Goal: Task Accomplishment & Management: Manage account settings

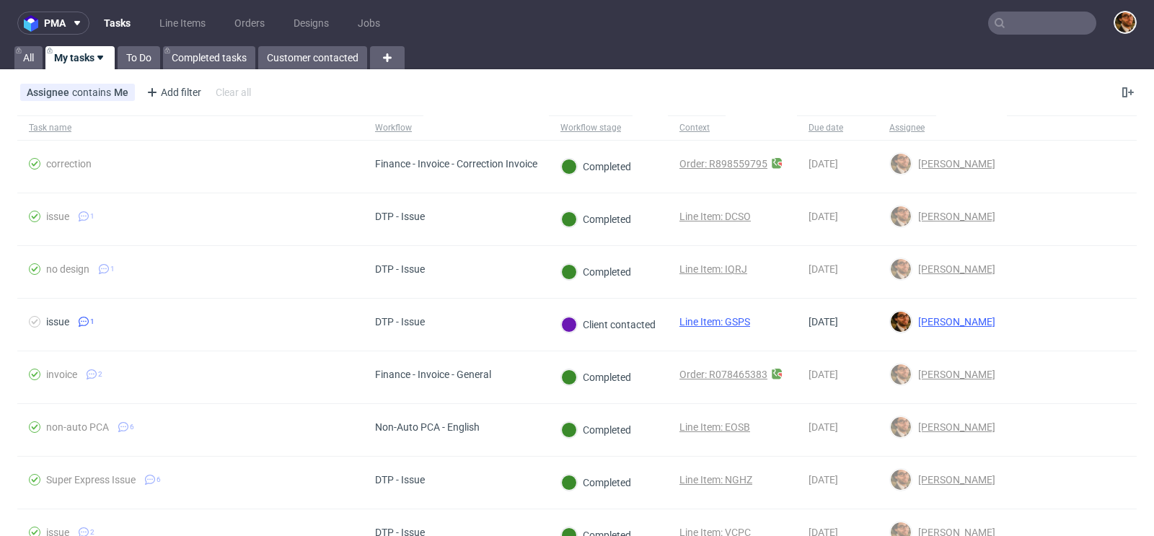
click at [1013, 16] on input "text" at bounding box center [1042, 23] width 108 height 23
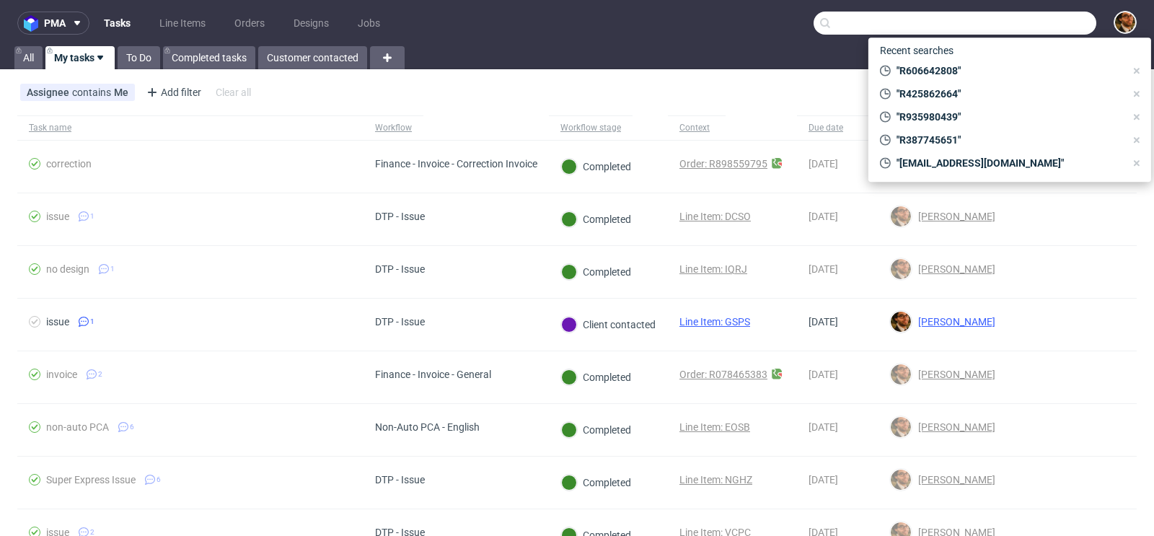
paste input "R898559795"
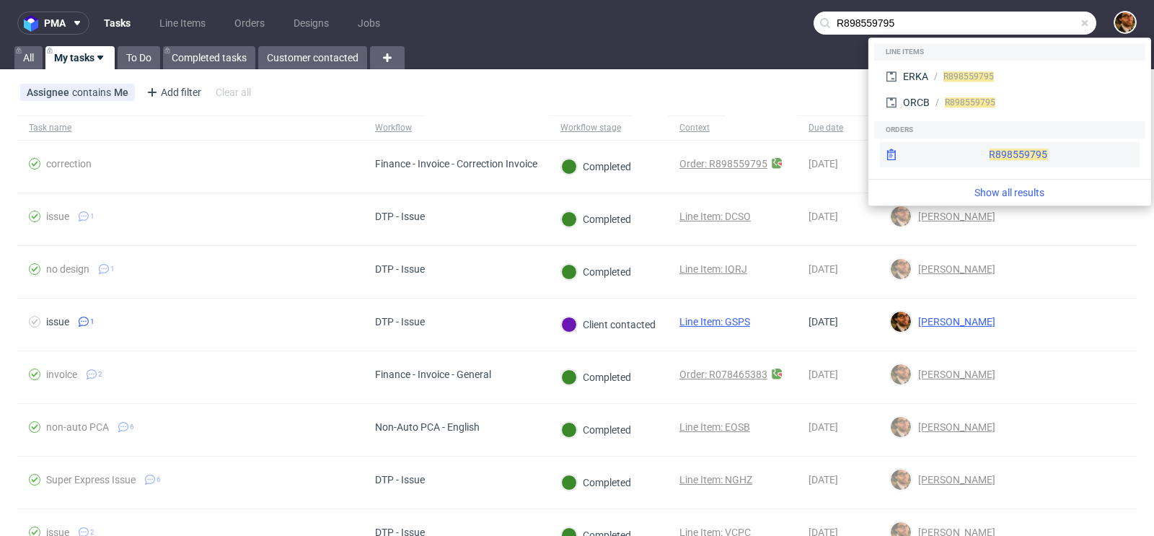
type input "R898559795"
click at [983, 149] on div "R898559795" at bounding box center [1010, 154] width 260 height 26
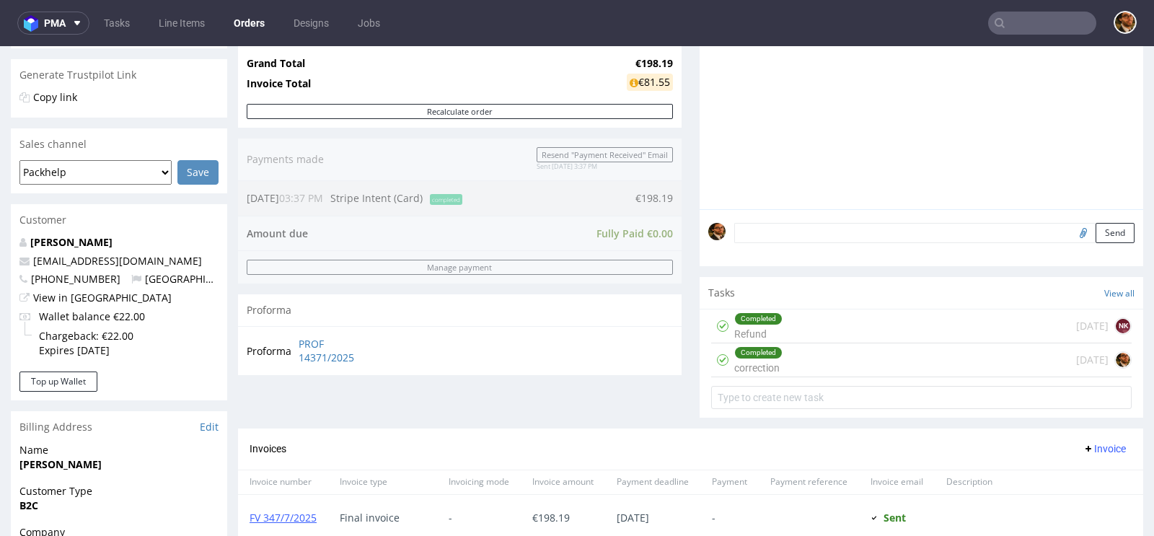
scroll to position [336, 0]
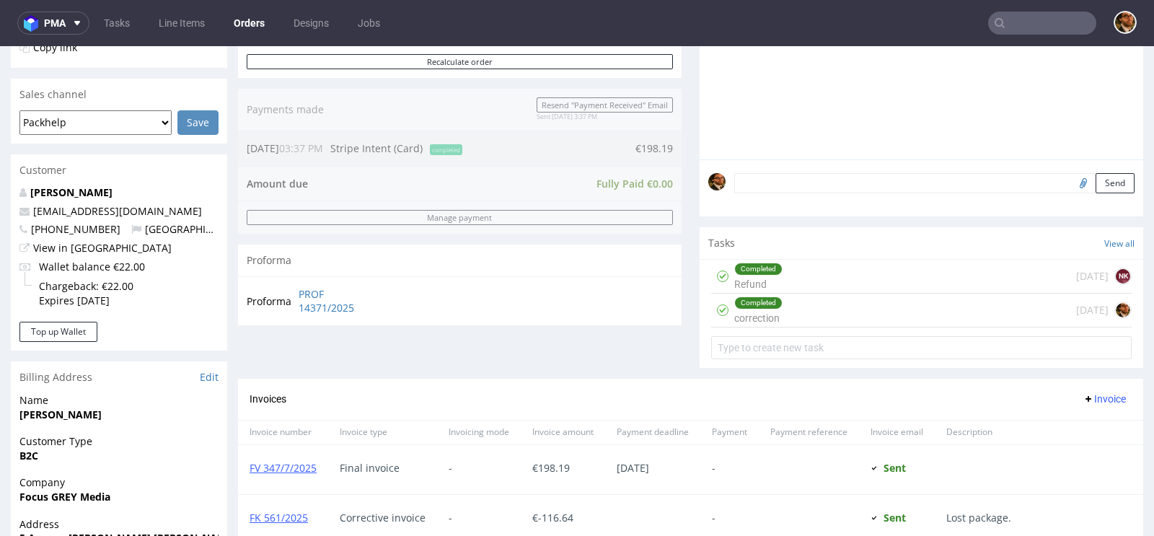
click at [830, 279] on div "Completed Refund 4 days ago NK" at bounding box center [921, 277] width 421 height 34
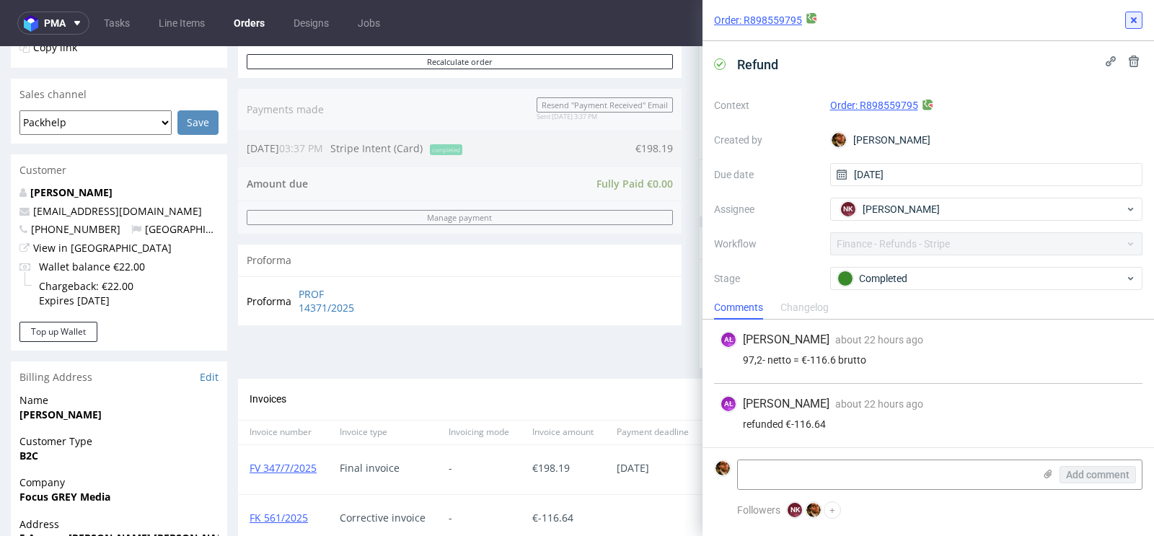
click at [1136, 25] on icon at bounding box center [1134, 20] width 12 height 12
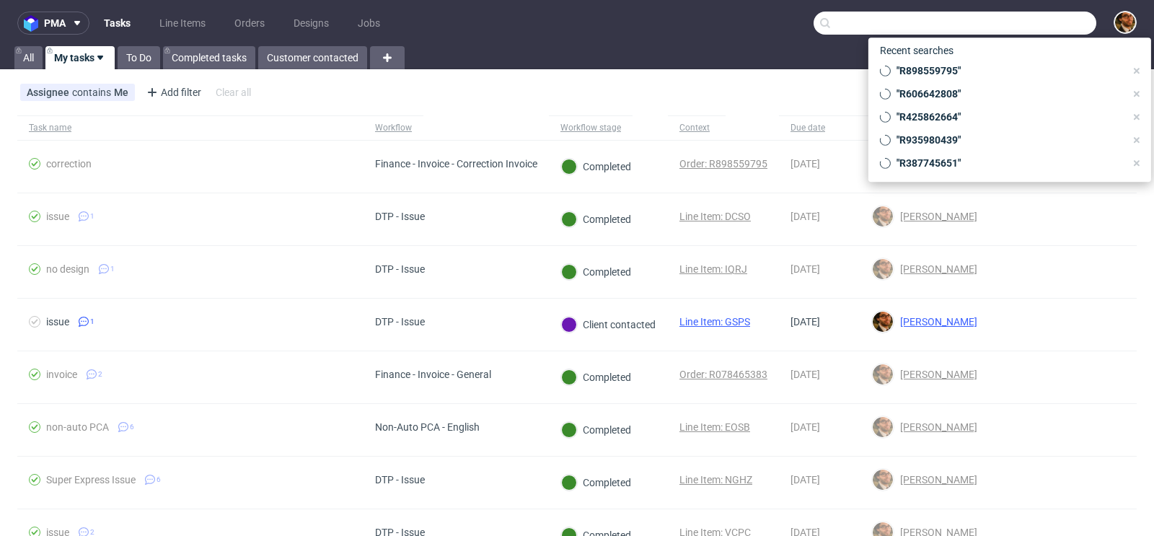
click at [1016, 32] on input "text" at bounding box center [955, 23] width 283 height 23
paste input "R905106375"
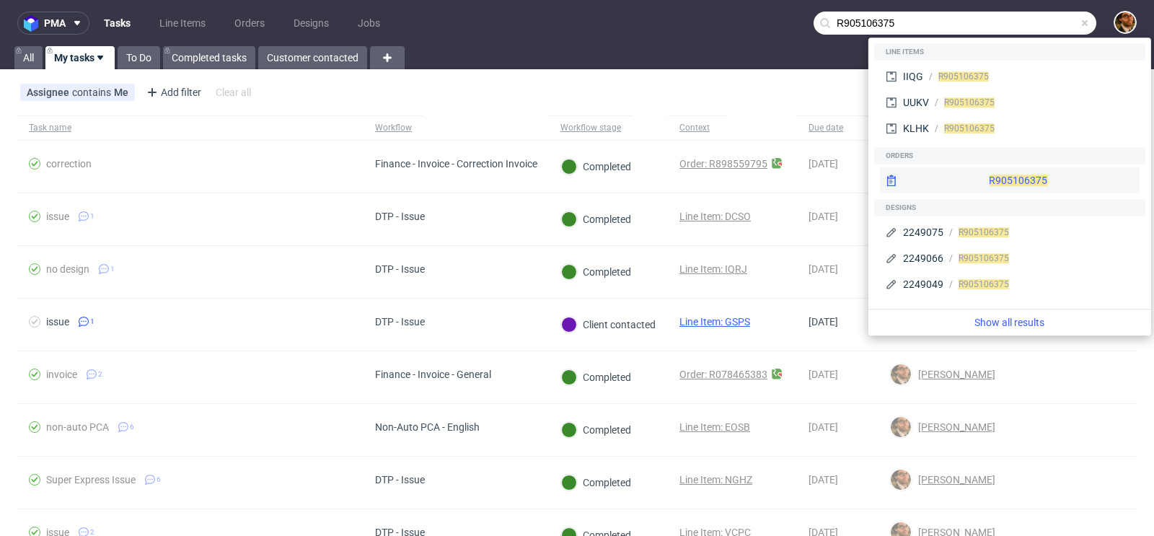
type input "R905106375"
click at [985, 177] on div "R905106375" at bounding box center [1010, 180] width 260 height 26
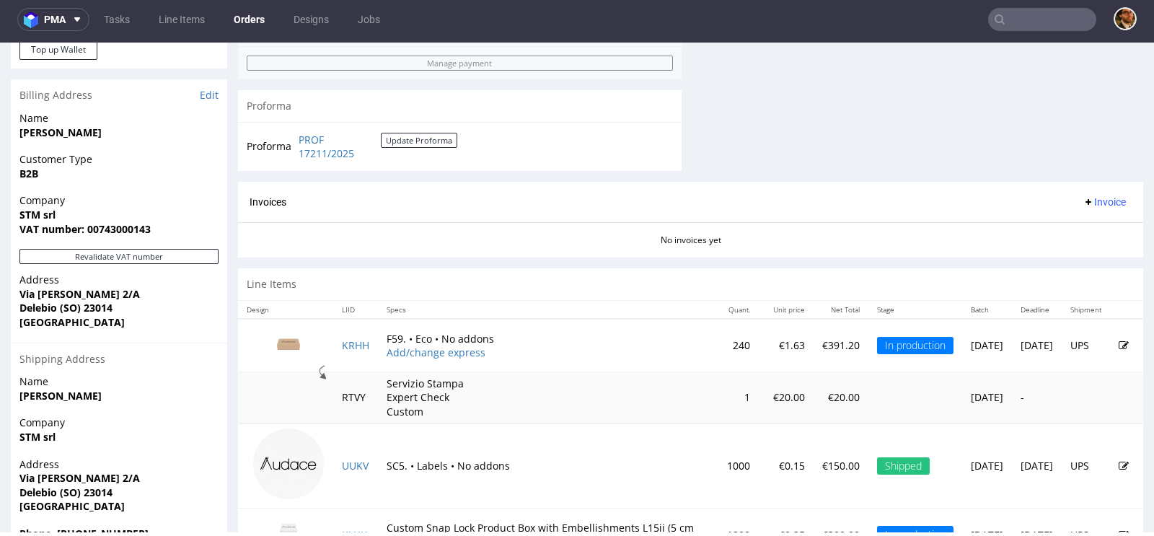
scroll to position [831, 0]
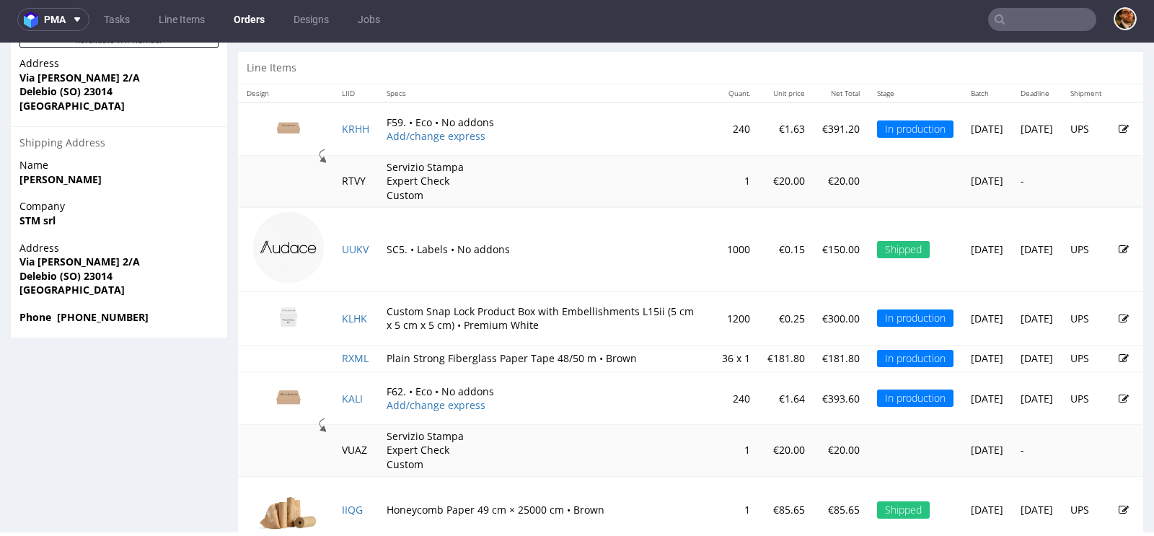
click at [1022, 25] on input "text" at bounding box center [1042, 19] width 108 height 23
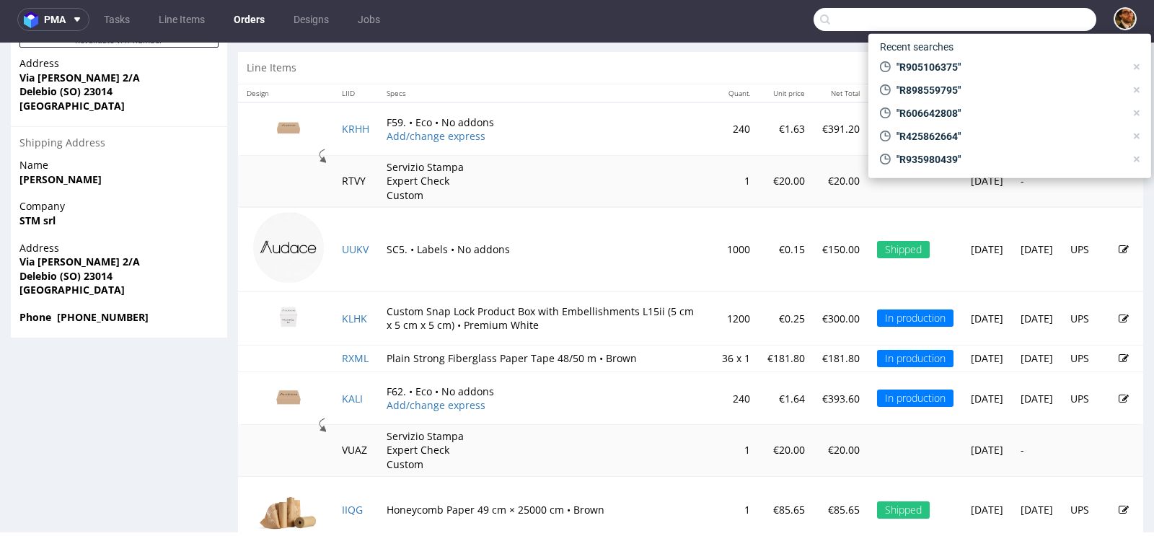
paste input "studio@audacecollection.com"
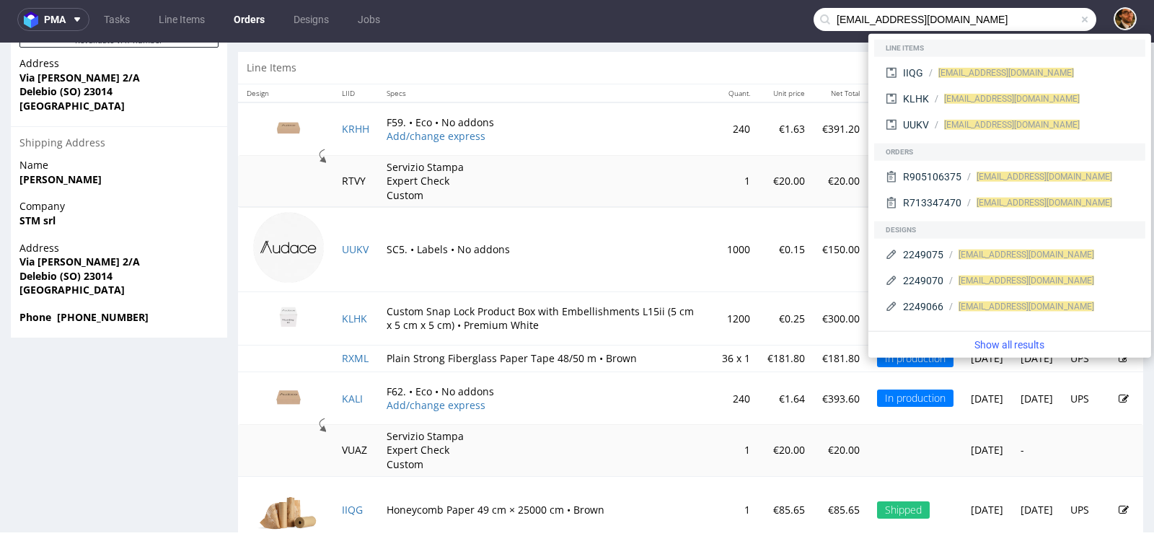
type input "studio@audacecollection.com"
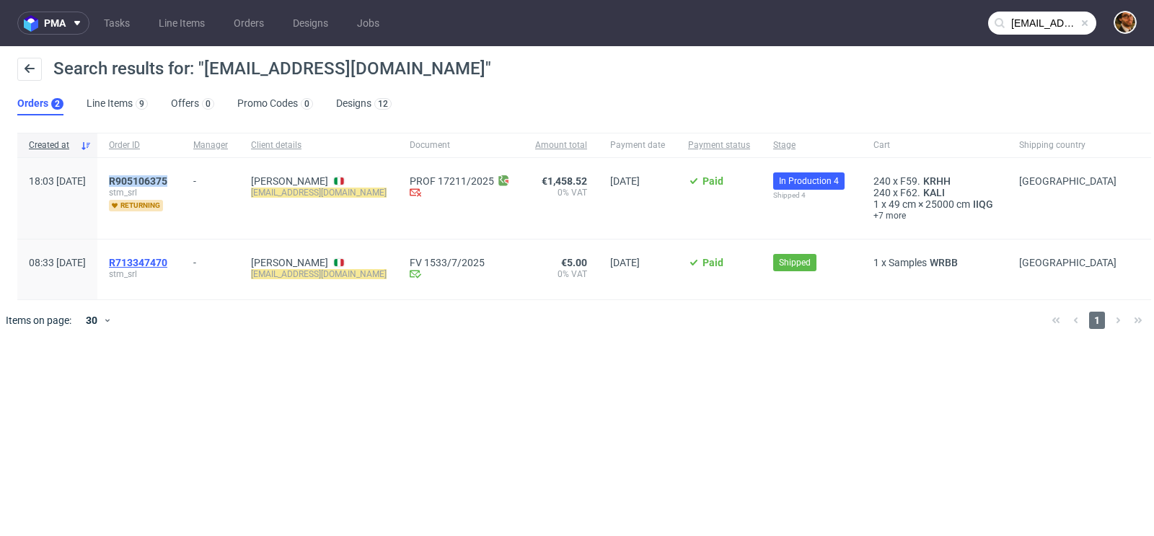
click at [167, 261] on span "R713347470" at bounding box center [138, 263] width 58 height 12
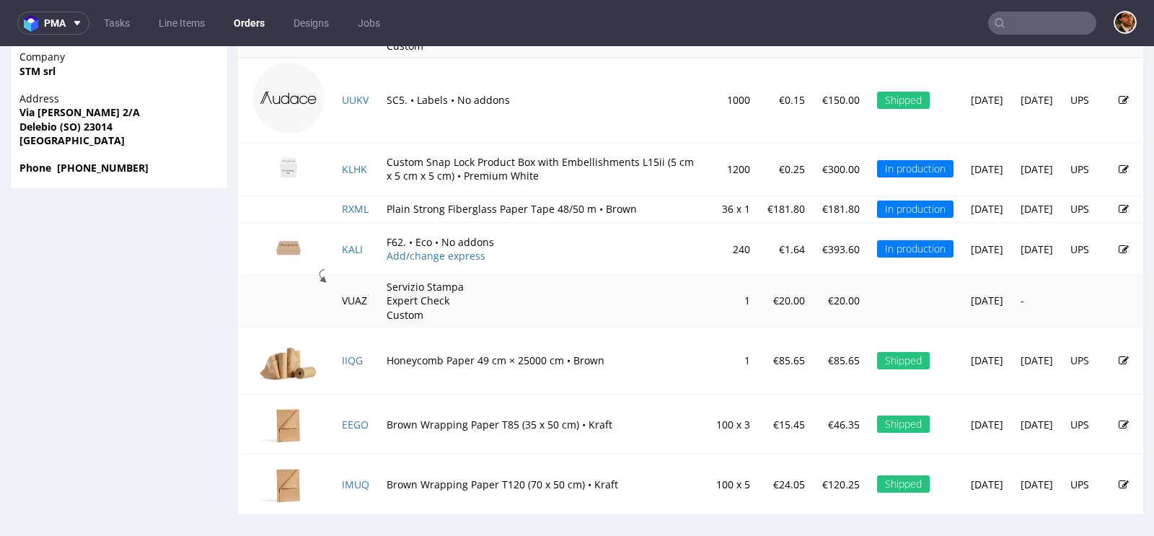
scroll to position [985, 0]
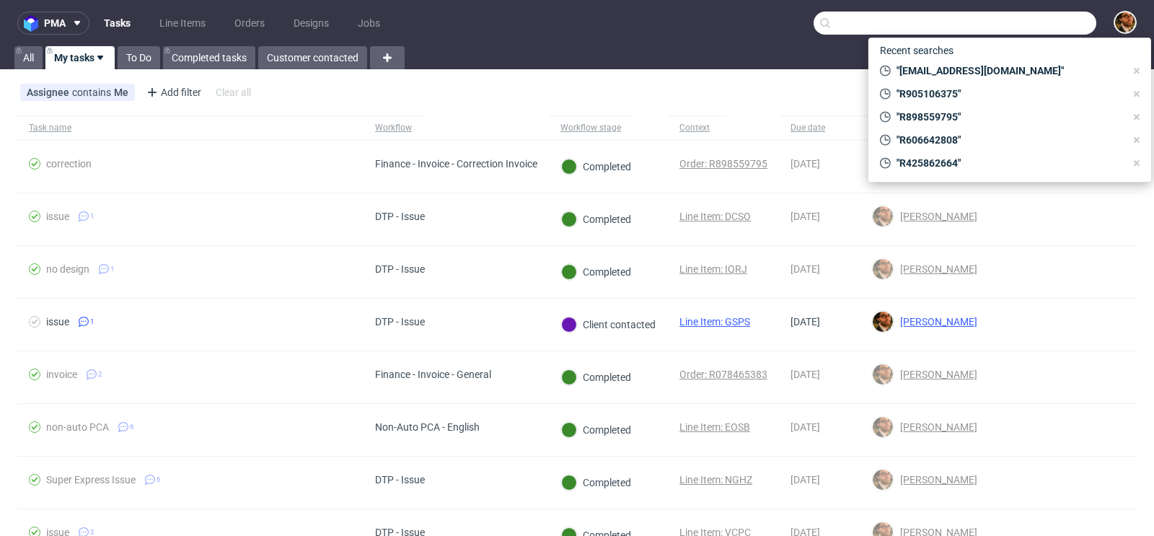
click at [997, 26] on input "text" at bounding box center [955, 23] width 283 height 23
paste input "R850333154"
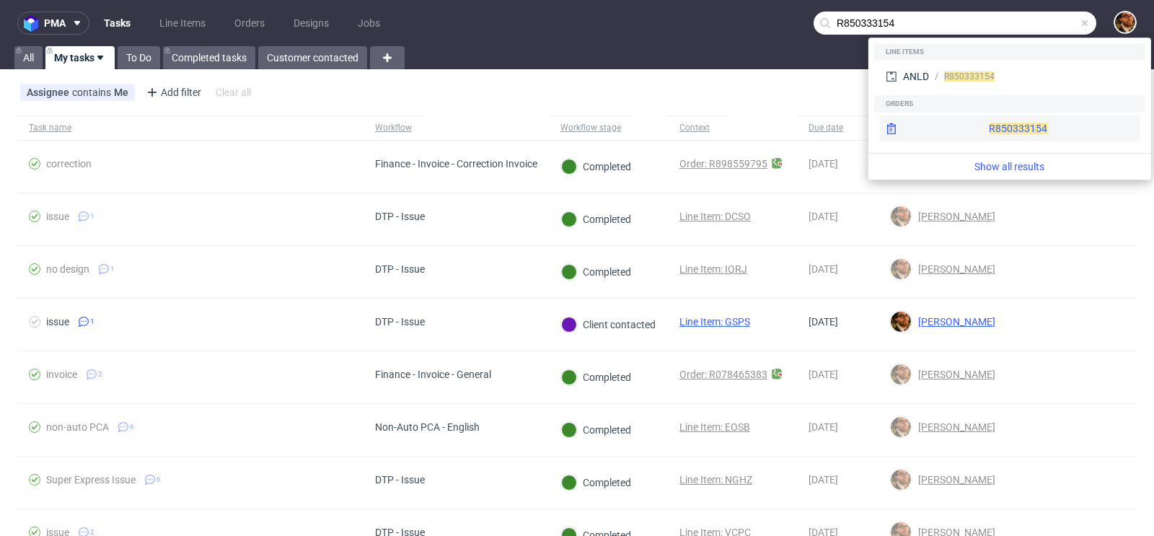
type input "R850333154"
click at [991, 126] on div "R850333154" at bounding box center [1010, 128] width 260 height 26
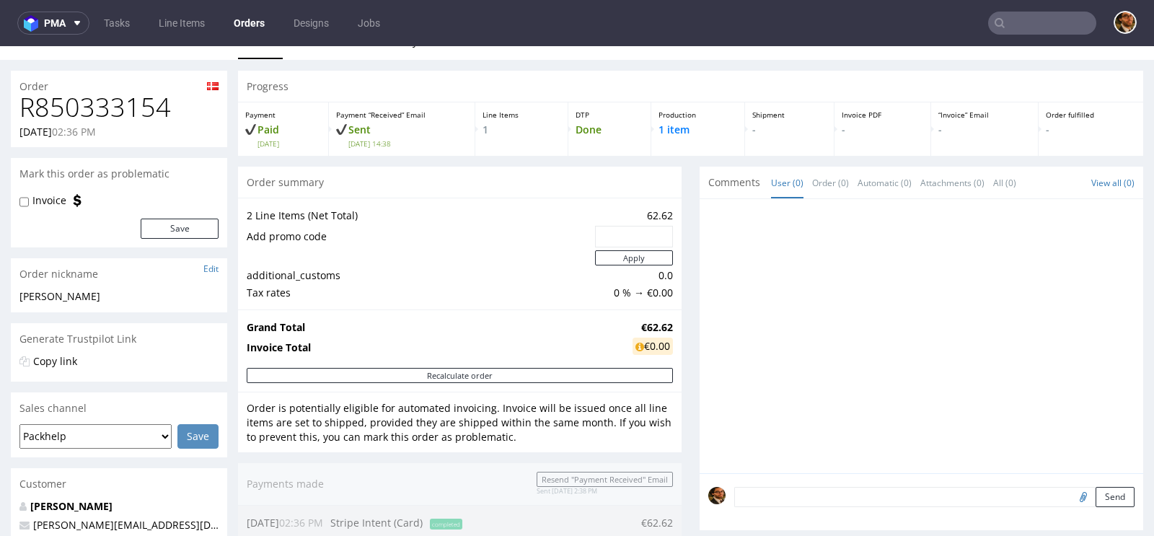
scroll to position [29, 0]
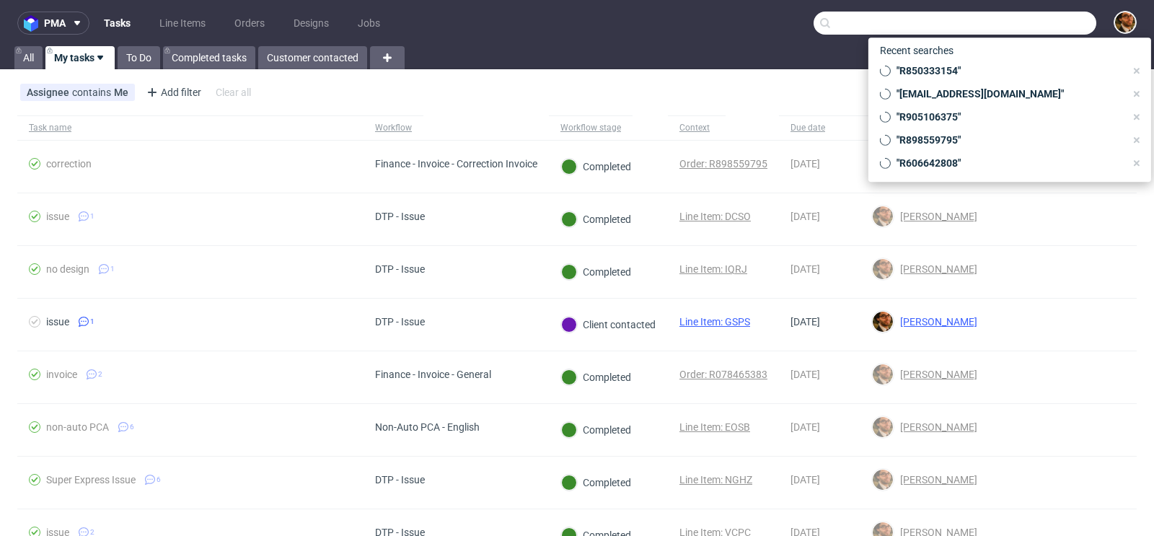
click at [999, 19] on input "text" at bounding box center [955, 23] width 283 height 23
paste input "R672399432"
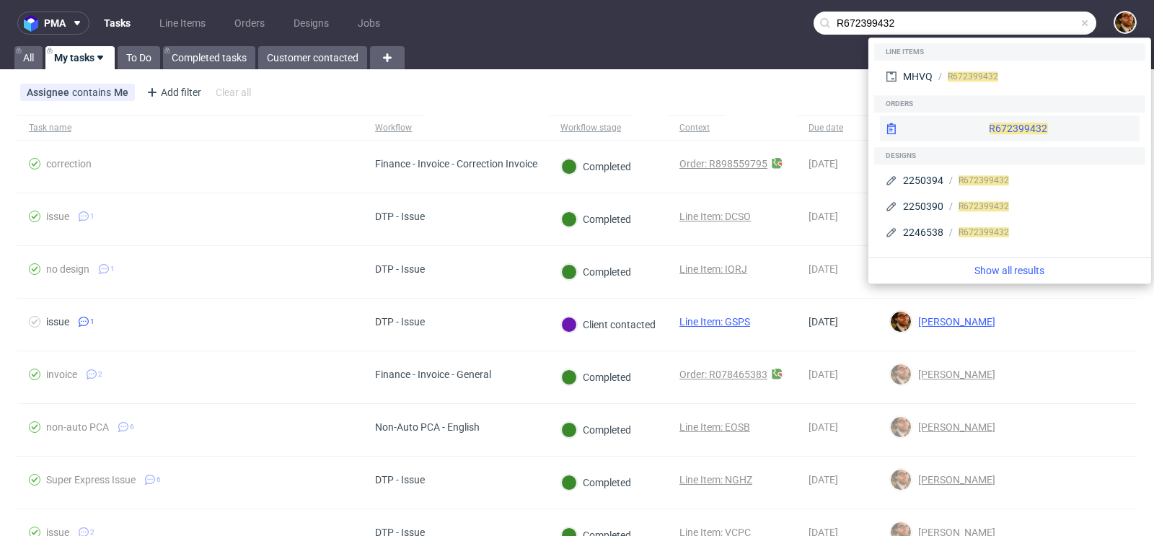
type input "R672399432"
click at [1004, 124] on div "R672399432" at bounding box center [1010, 128] width 260 height 26
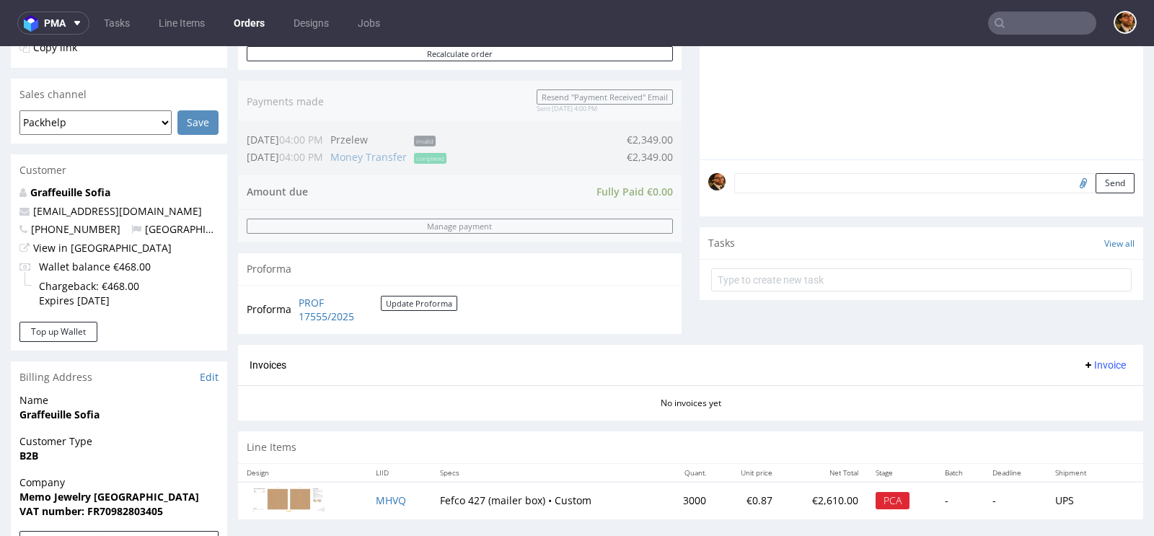
scroll to position [459, 0]
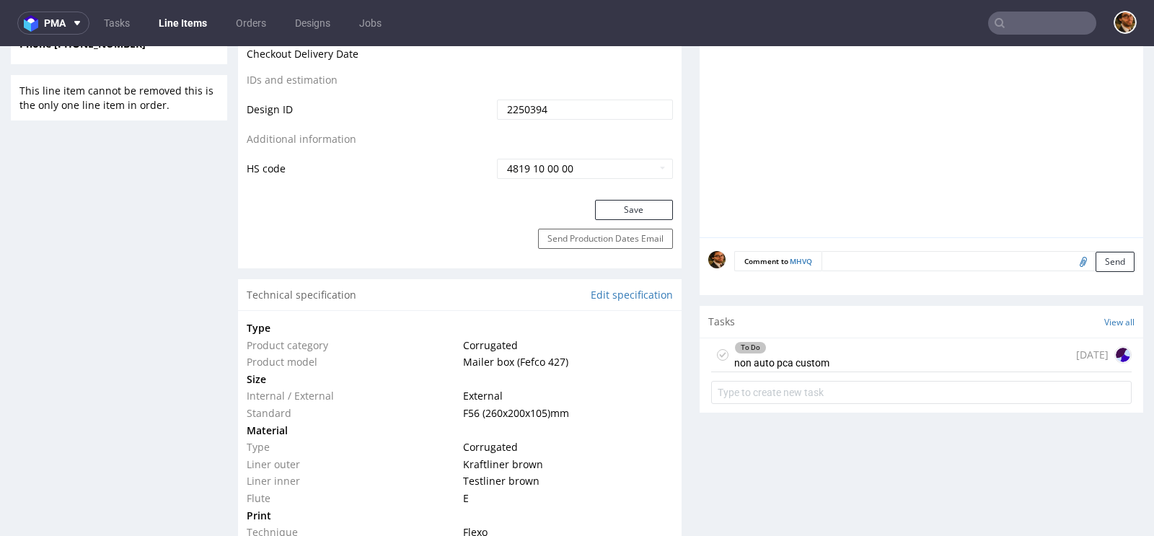
scroll to position [768, 0]
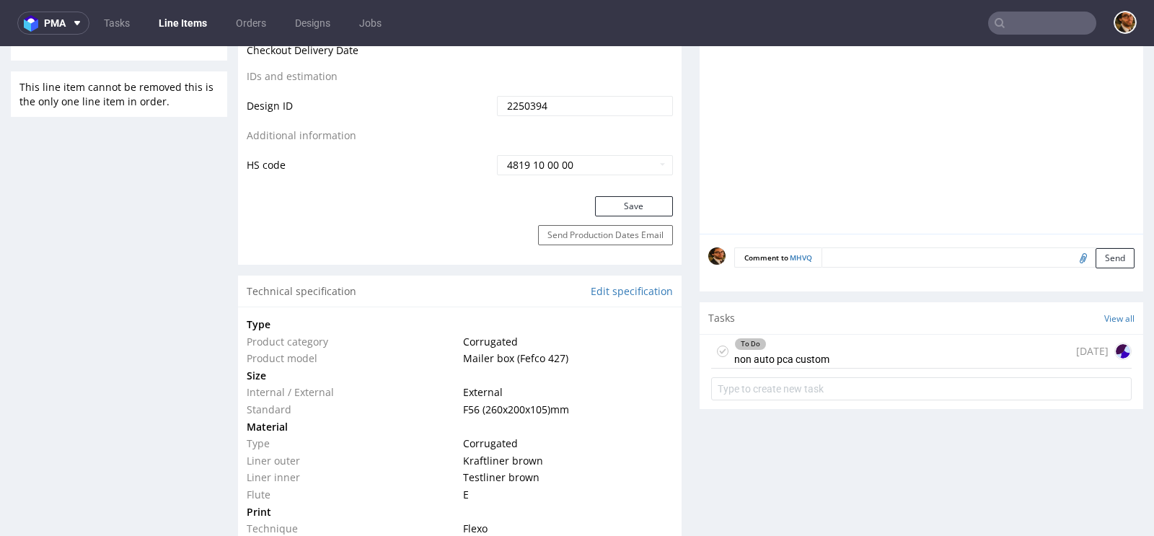
click at [867, 349] on div "To Do non auto pca custom today" at bounding box center [921, 352] width 421 height 34
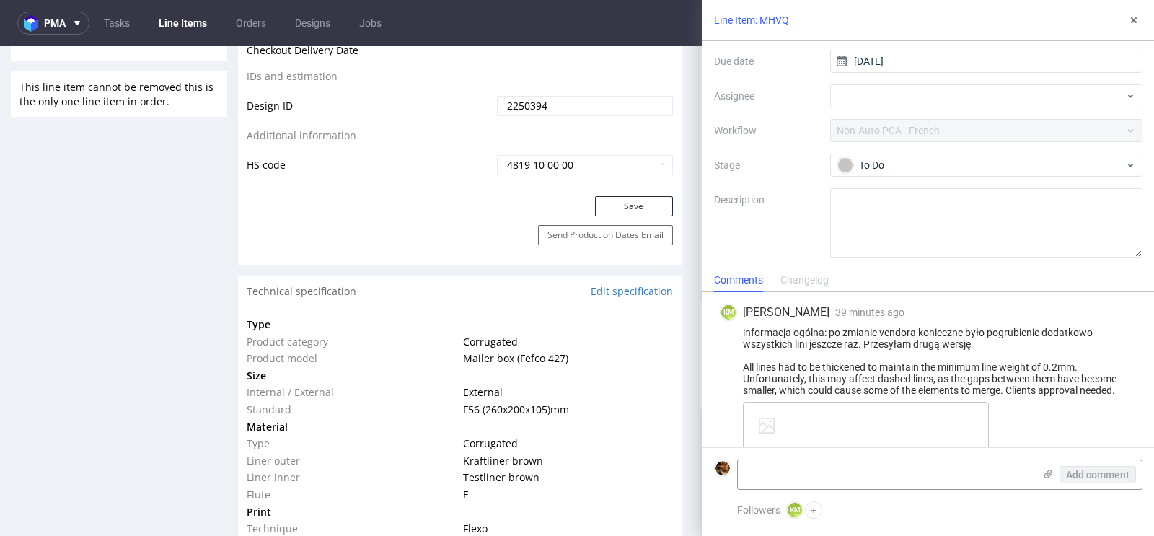
scroll to position [27, 0]
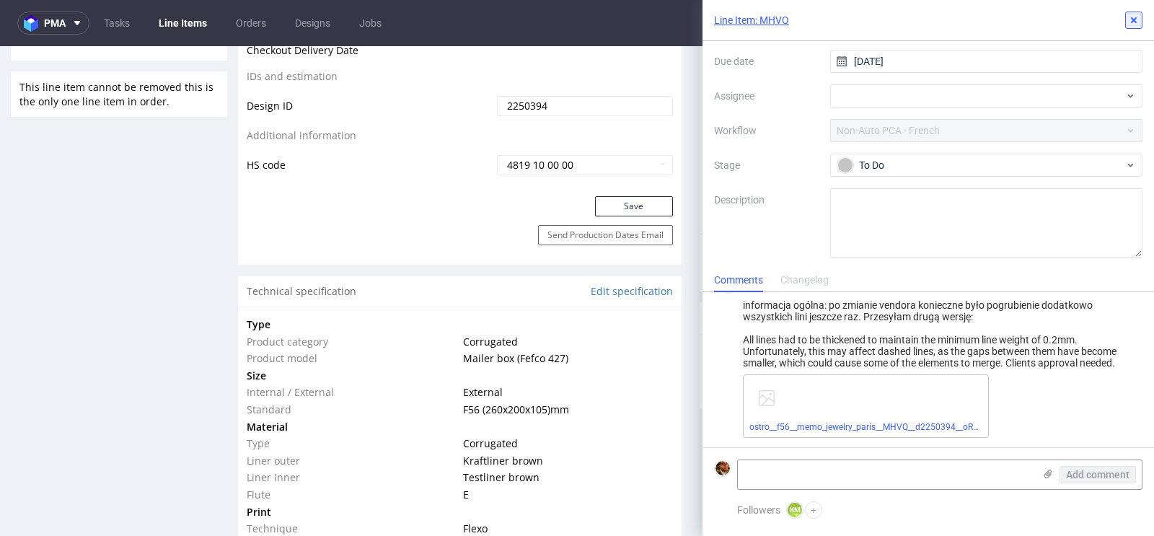
click at [1136, 27] on button at bounding box center [1134, 20] width 17 height 17
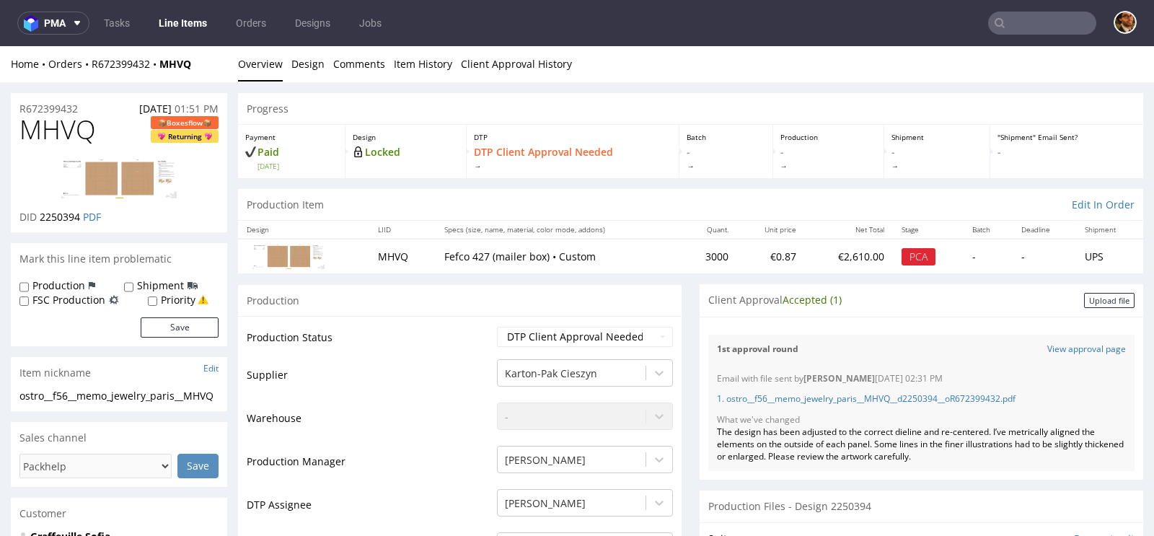
click at [1019, 20] on input "text" at bounding box center [1042, 23] width 108 height 23
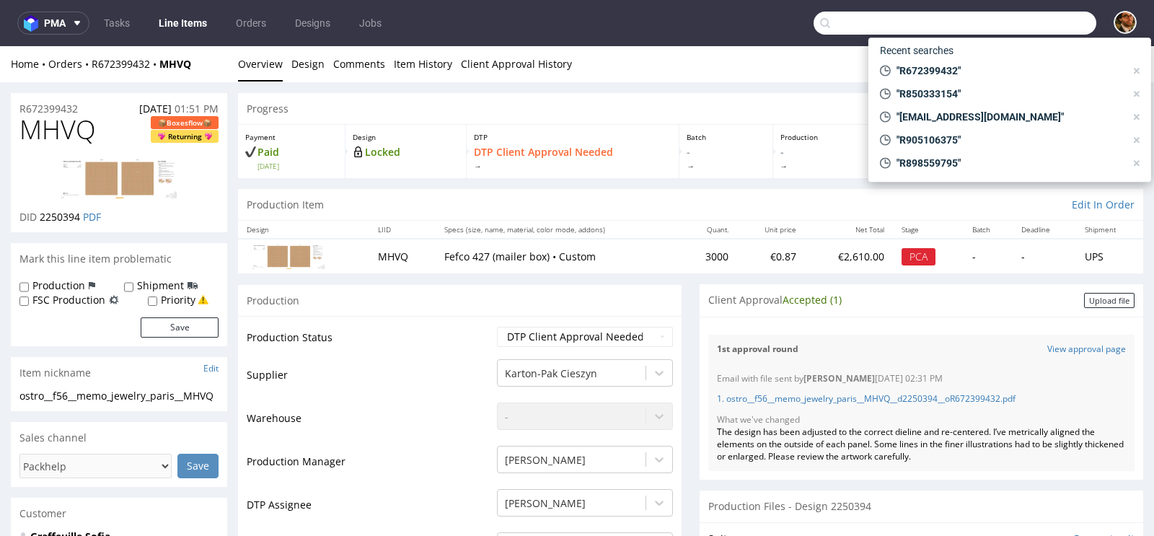
paste input "R850333154"
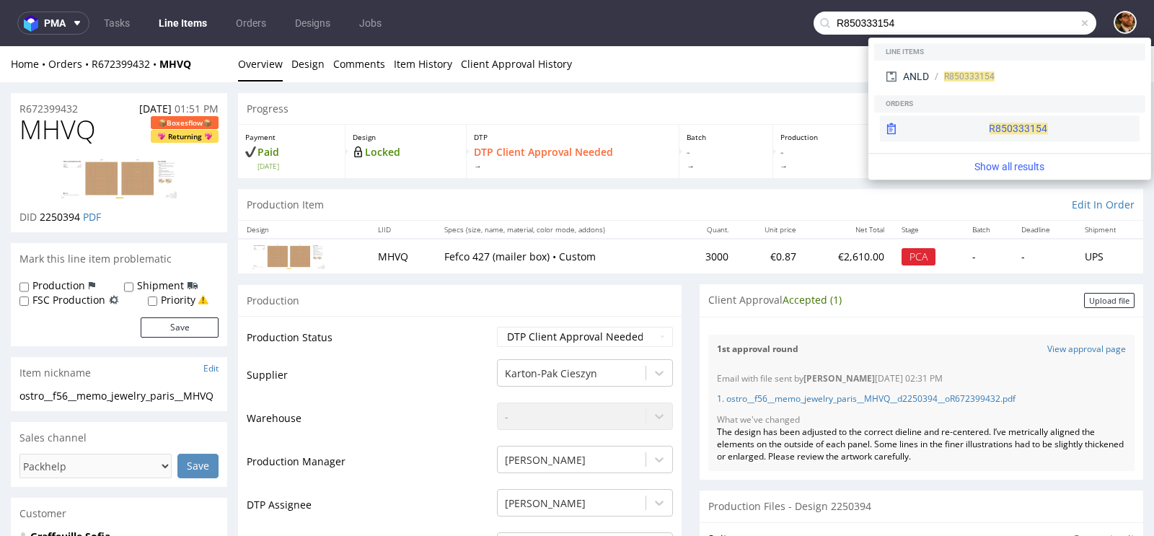
type input "R850333154"
click at [989, 125] on div "R850333154" at bounding box center [1010, 128] width 260 height 26
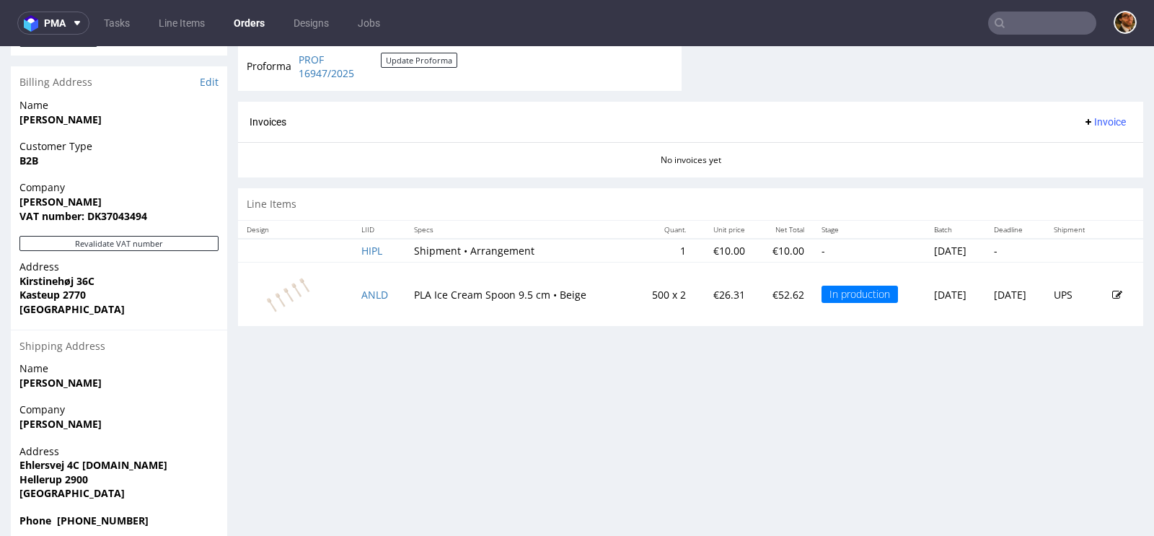
scroll to position [653, 0]
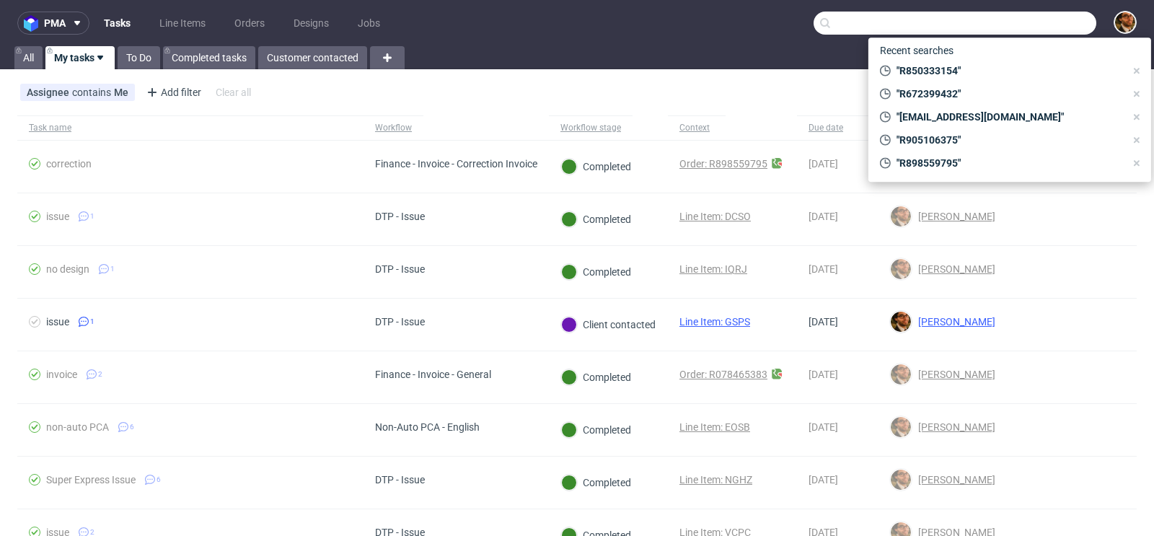
click at [1009, 33] on input "text" at bounding box center [955, 23] width 283 height 23
paste input "R672399432"
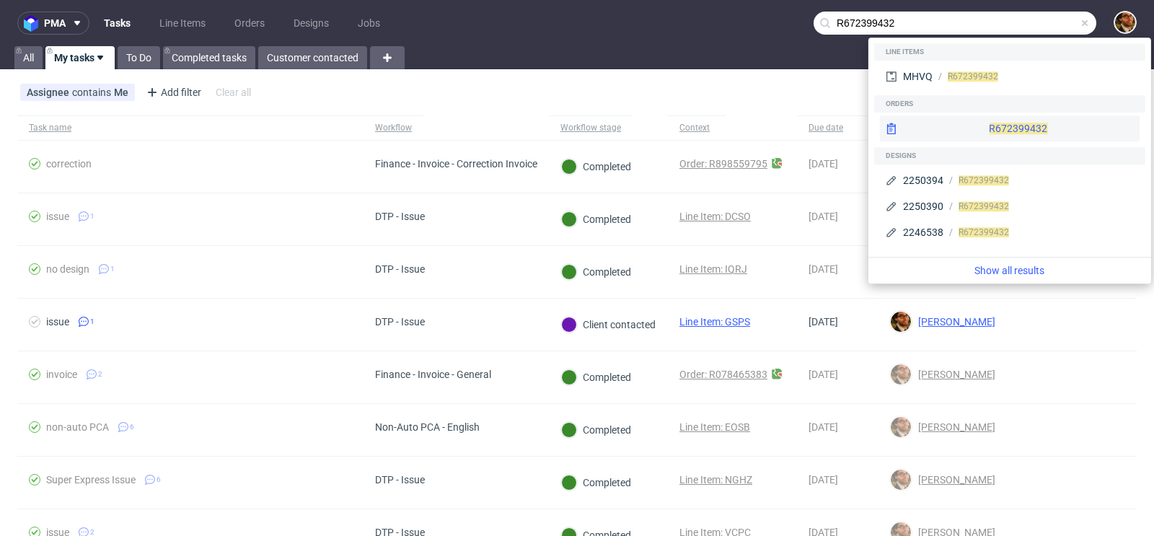
type input "R672399432"
click at [986, 132] on div "R672399432" at bounding box center [1010, 128] width 260 height 26
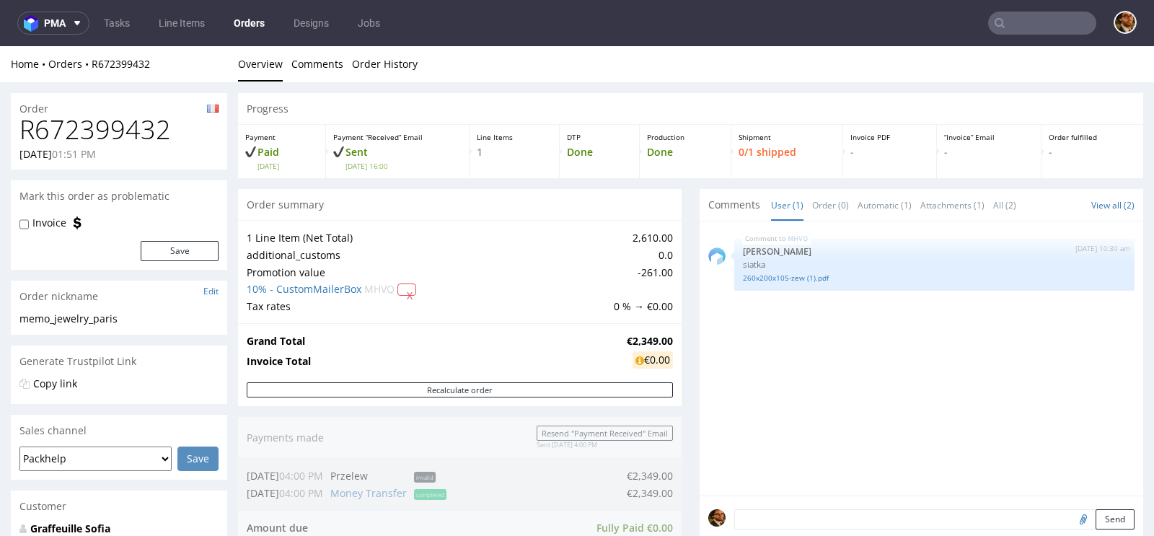
scroll to position [667, 0]
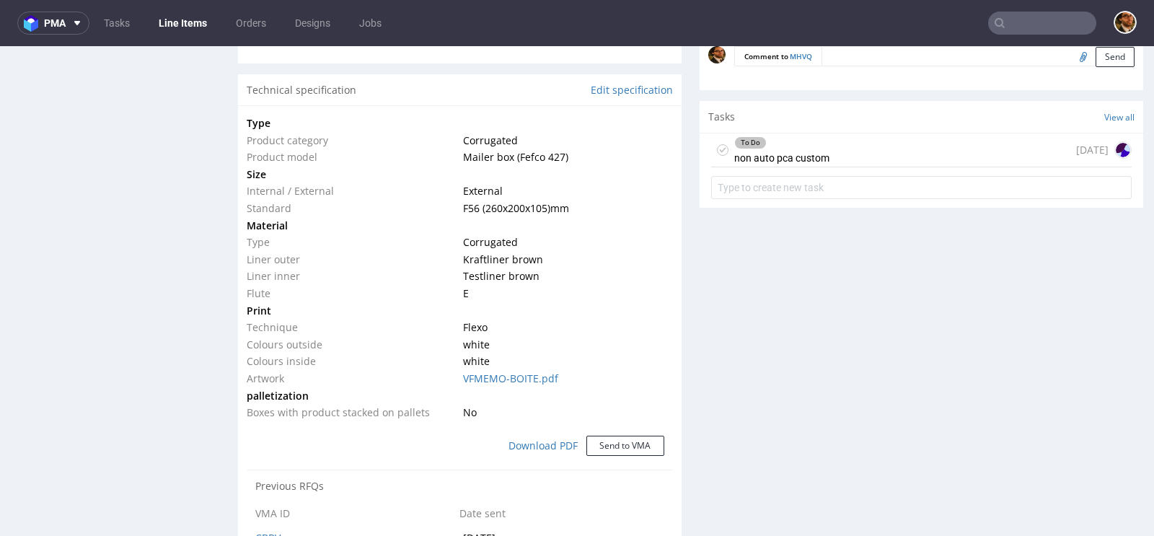
scroll to position [960, 0]
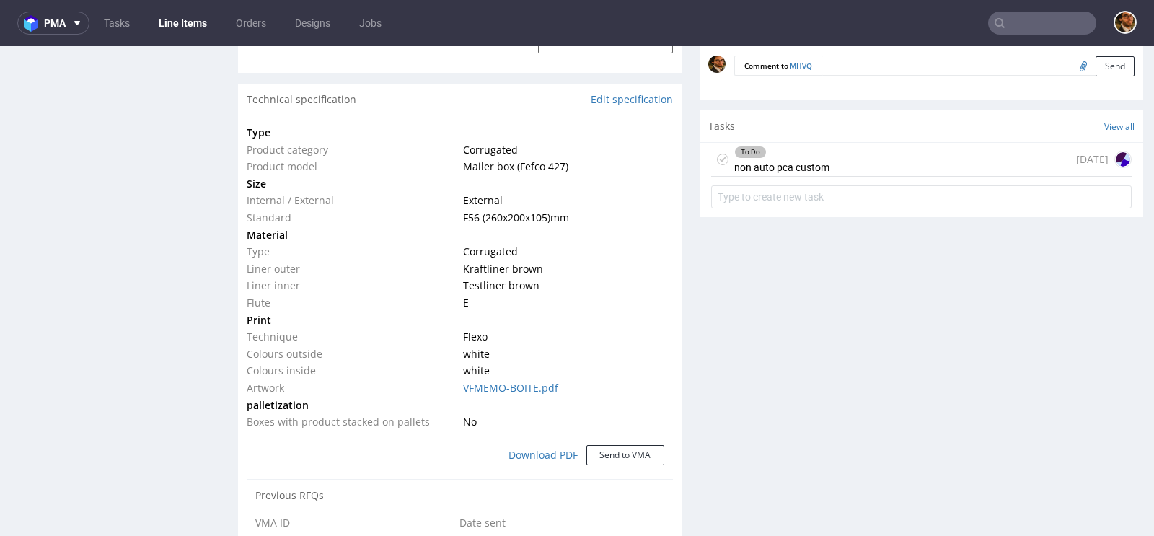
click at [859, 163] on div "To Do non auto pca custom today" at bounding box center [921, 160] width 421 height 34
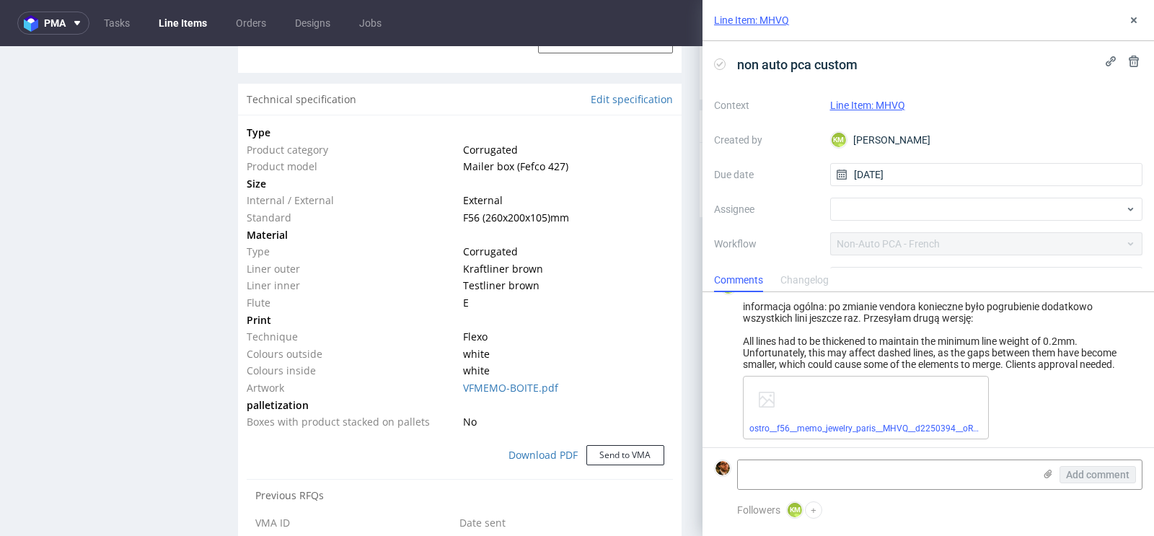
scroll to position [27, 0]
click at [1128, 22] on icon at bounding box center [1134, 20] width 12 height 12
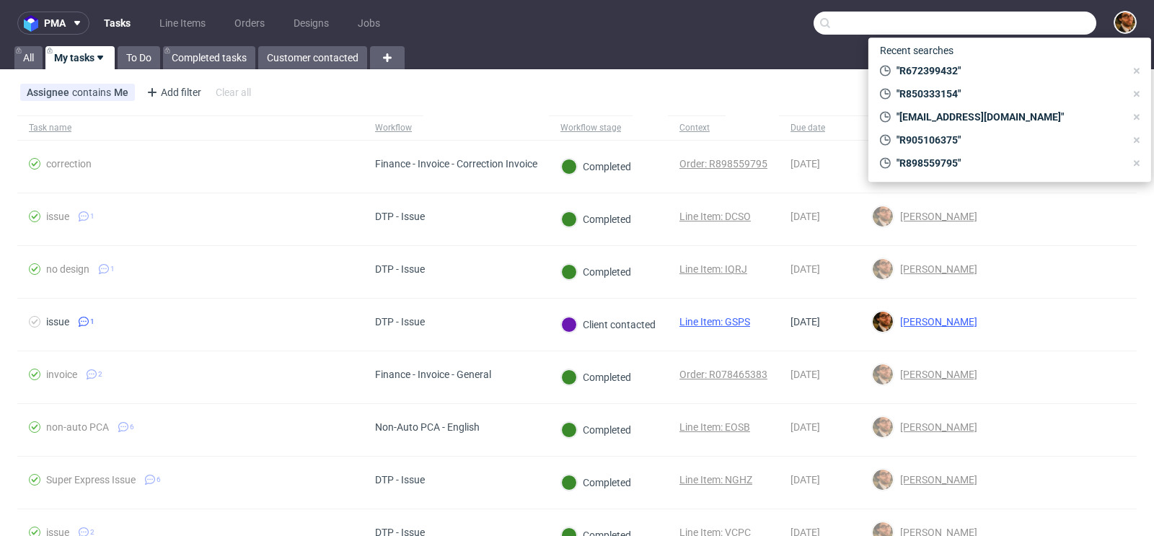
click at [1018, 19] on input "text" at bounding box center [955, 23] width 283 height 23
paste input "R480397047"
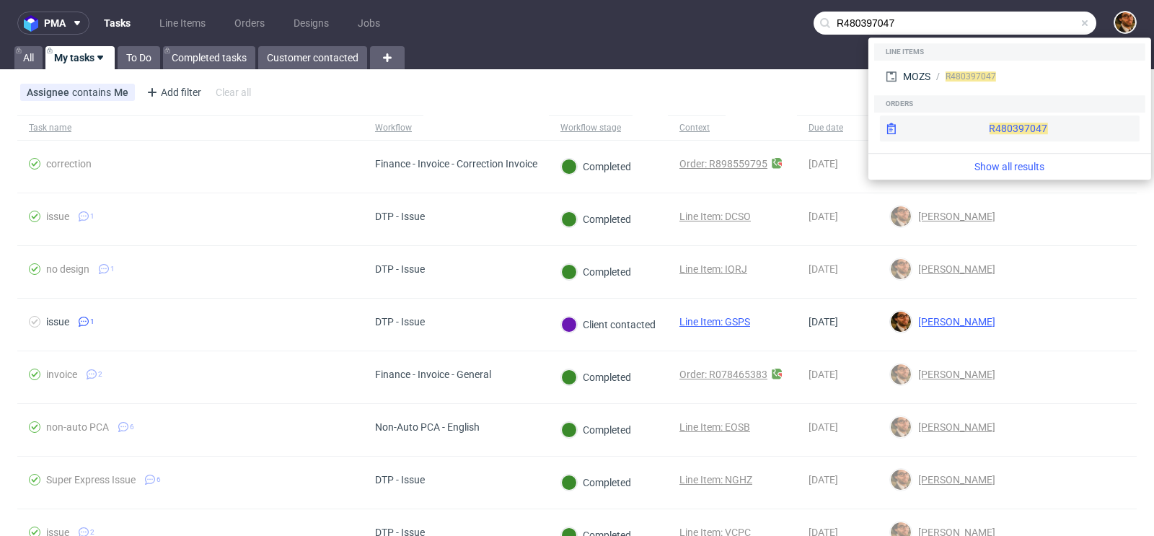
type input "R480397047"
click at [986, 126] on div "R480397047" at bounding box center [1010, 128] width 260 height 26
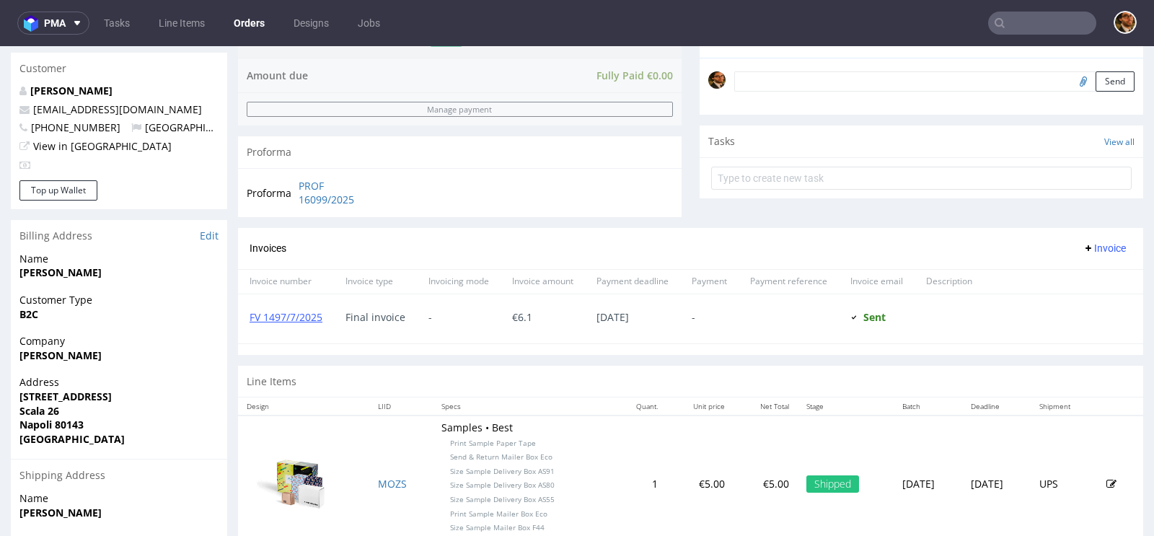
scroll to position [603, 0]
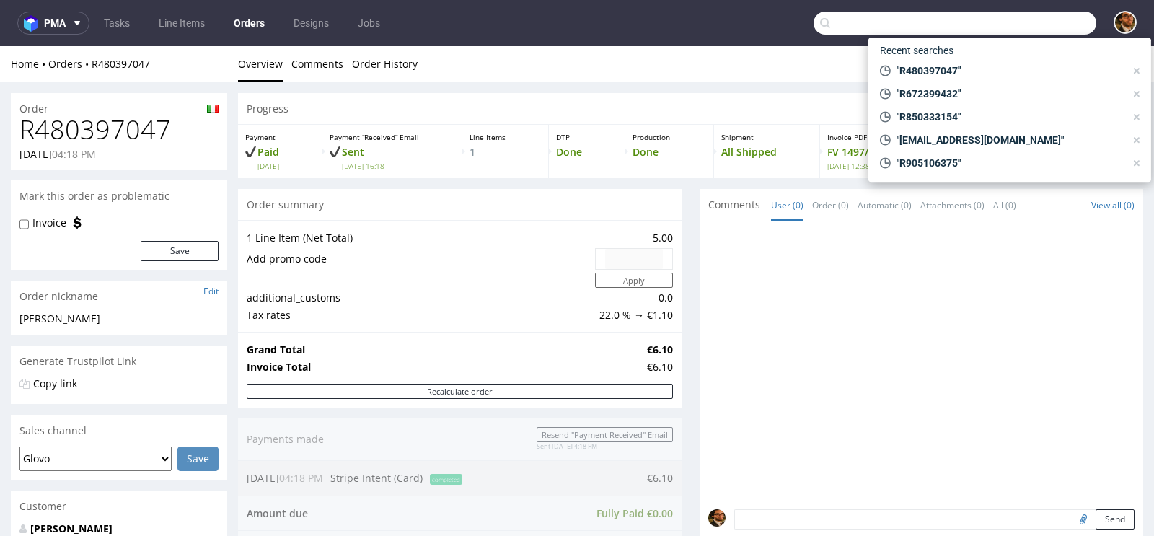
click at [1012, 23] on input "text" at bounding box center [955, 23] width 283 height 23
paste input "@"
type input "@"
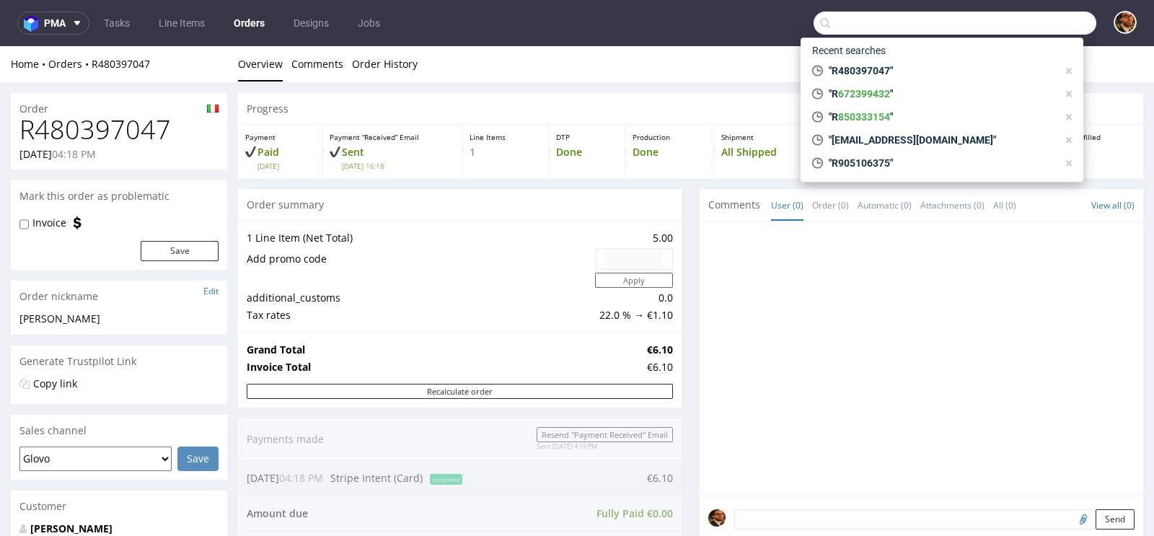
paste input "vegansrls@libero.it"
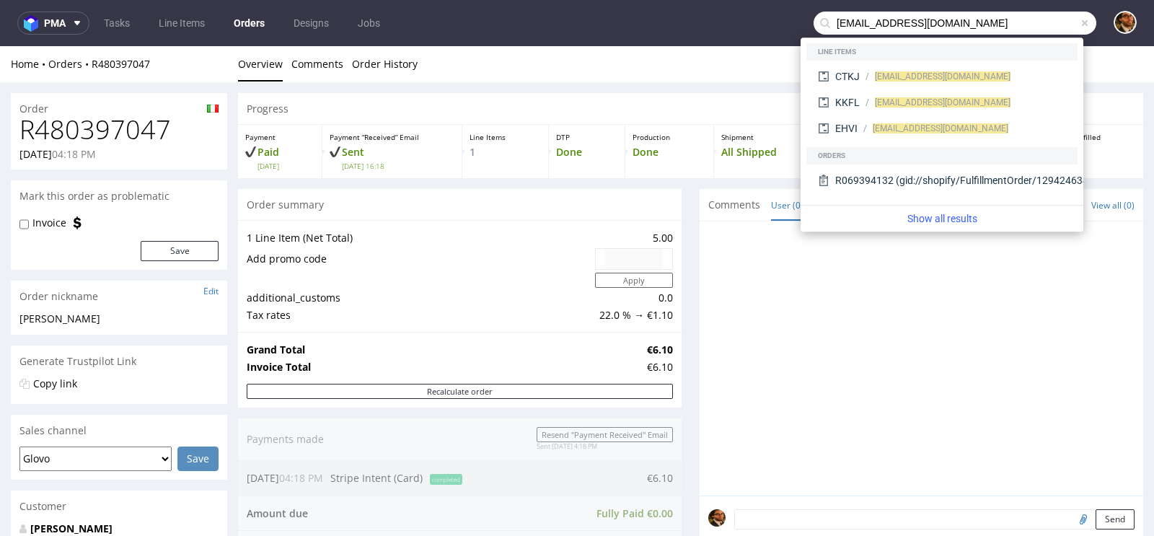
type input "vegansrls@libero.it"
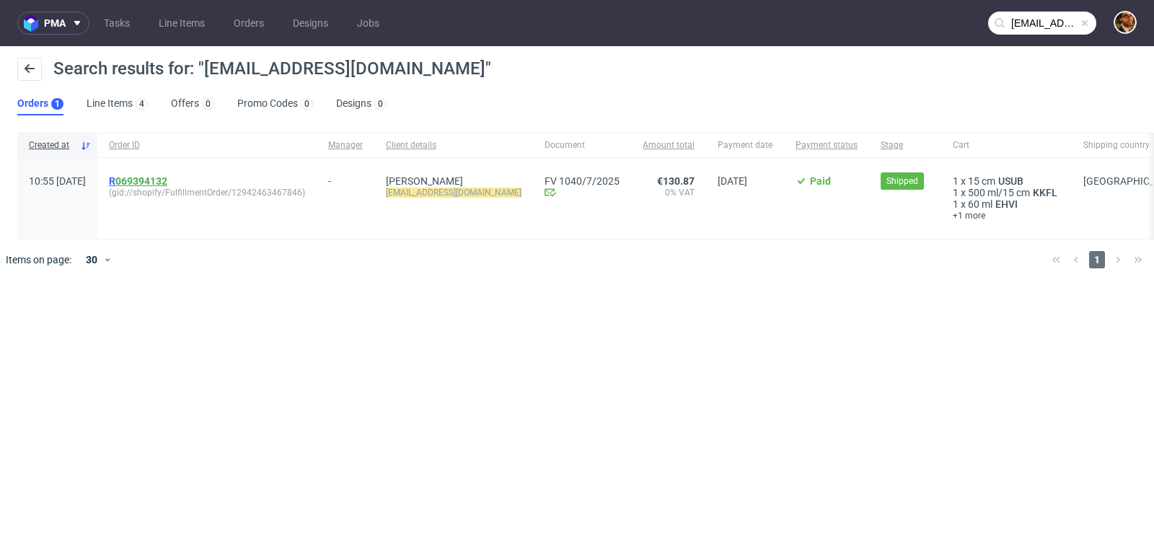
click at [167, 180] on link "069394132" at bounding box center [141, 181] width 52 height 12
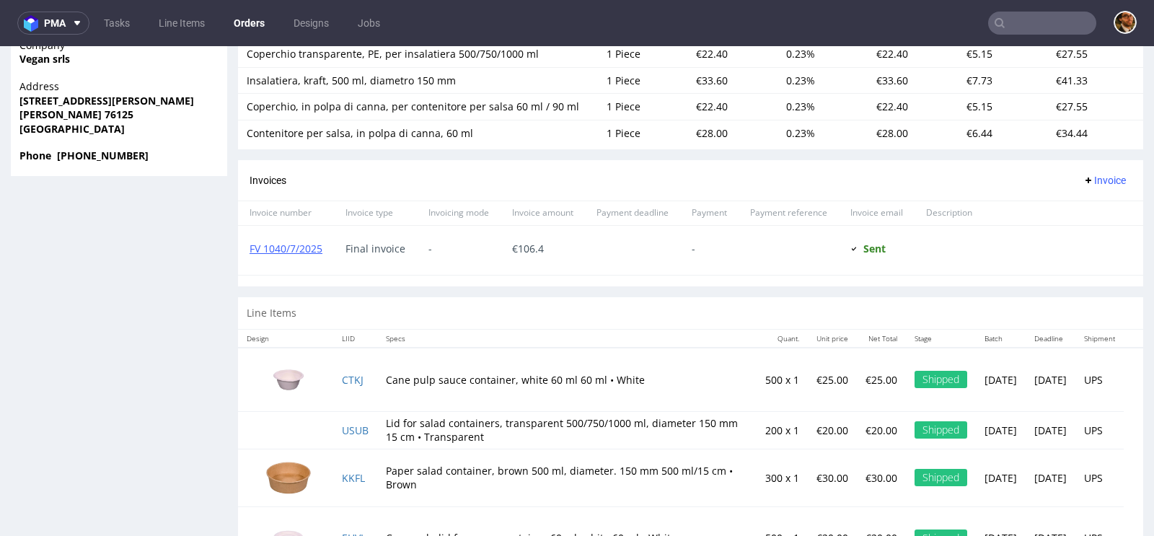
scroll to position [1029, 0]
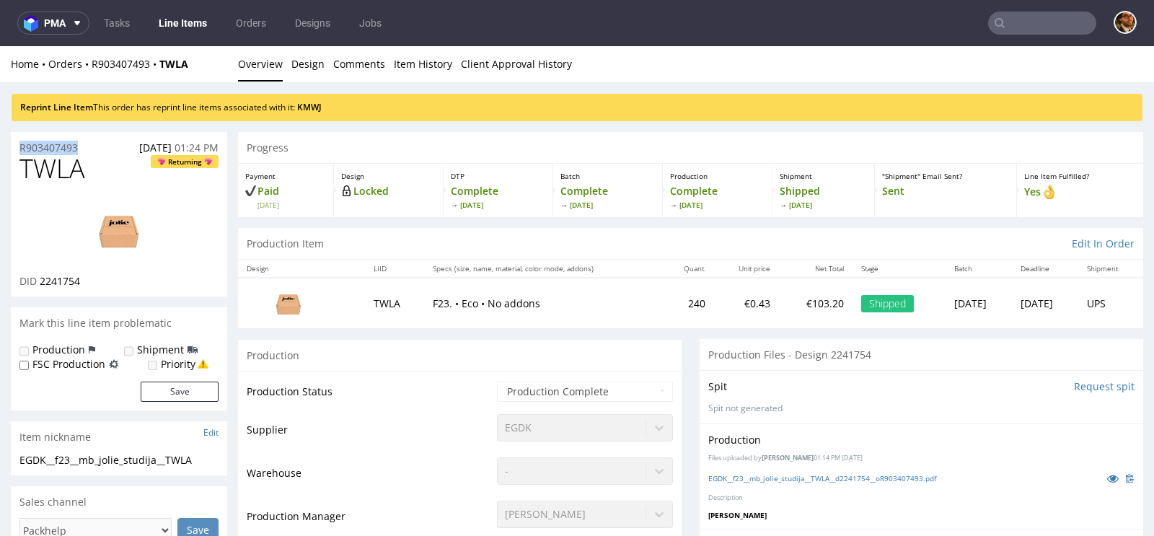
drag, startPoint x: 88, startPoint y: 147, endPoint x: 18, endPoint y: 146, distance: 70.0
click at [18, 146] on div "R903407493 [DATE] 01:24 PM" at bounding box center [119, 143] width 216 height 23
copy p "R903407493"
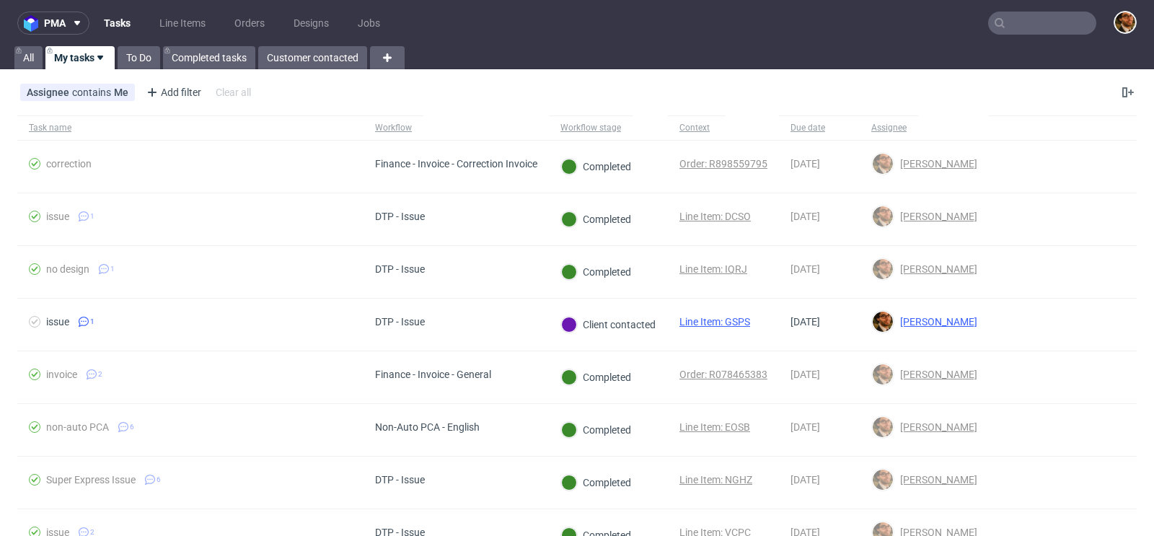
click at [1014, 26] on input "text" at bounding box center [1042, 23] width 108 height 23
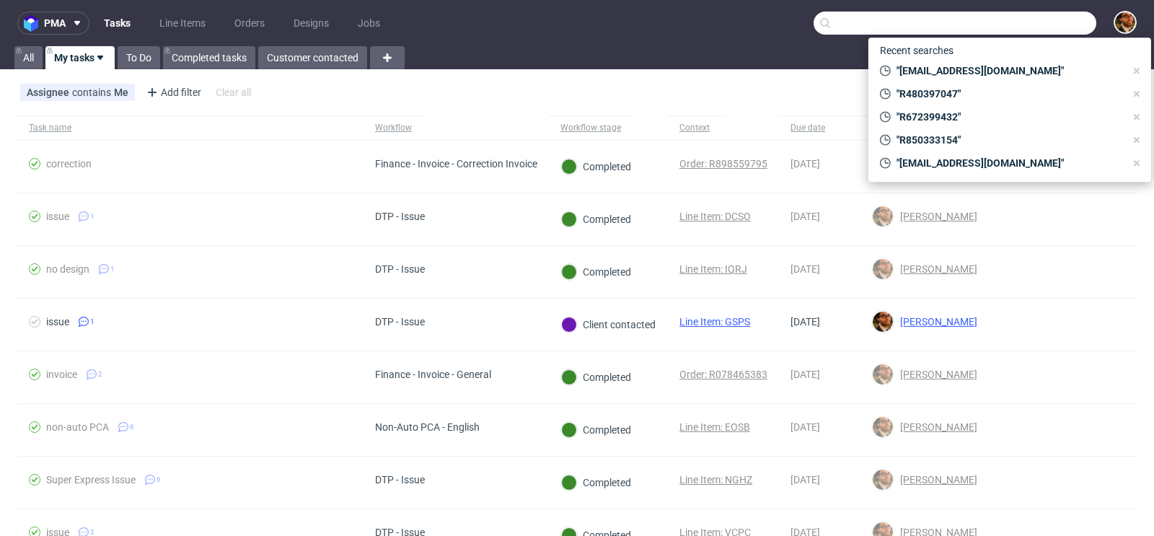
paste input "R708225104"
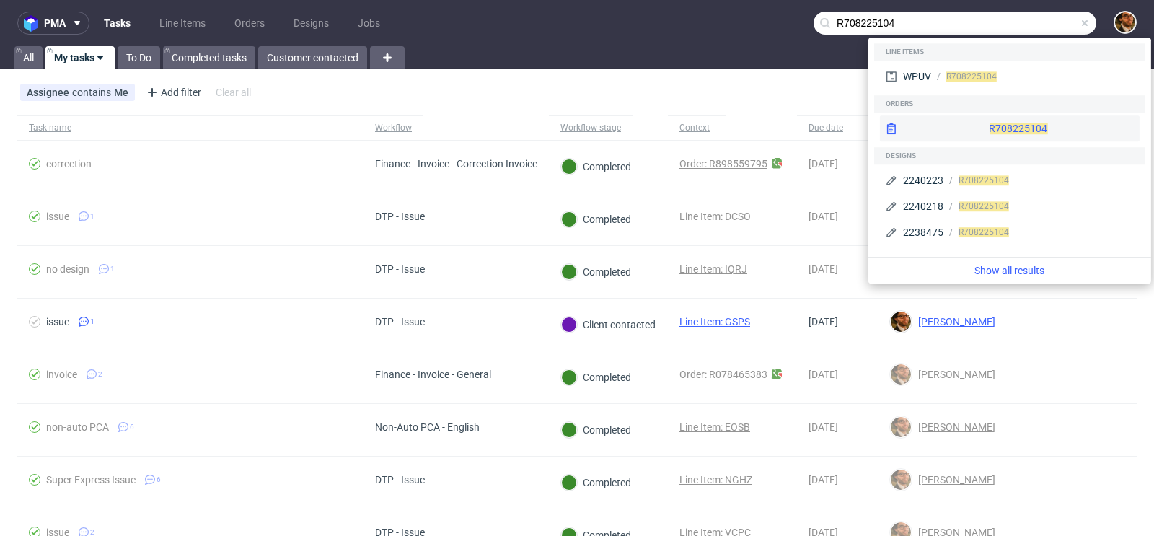
type input "R708225104"
click at [976, 134] on div "R708225104" at bounding box center [1010, 128] width 260 height 26
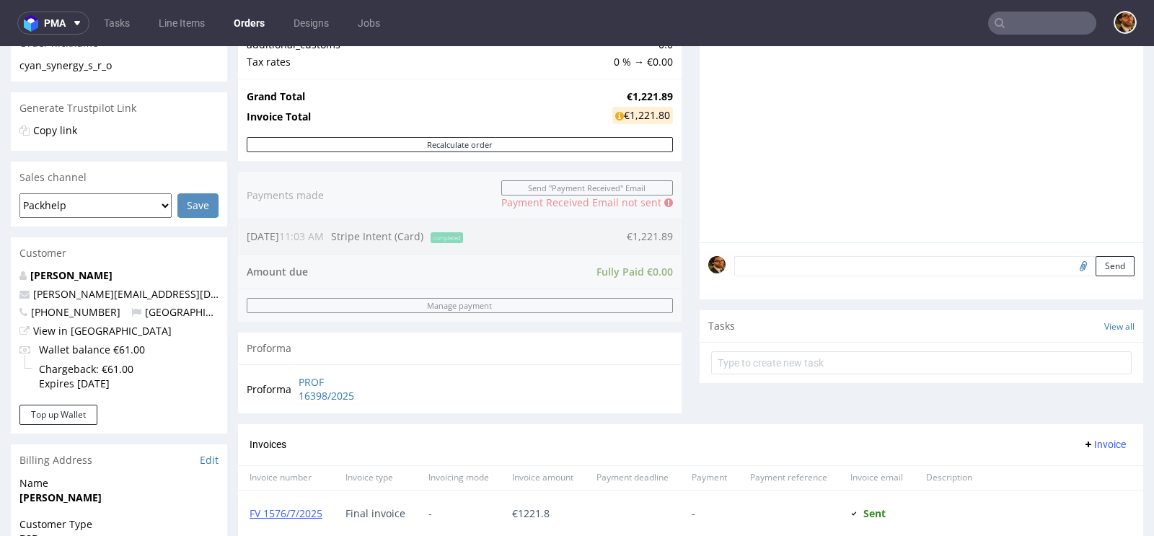
scroll to position [680, 0]
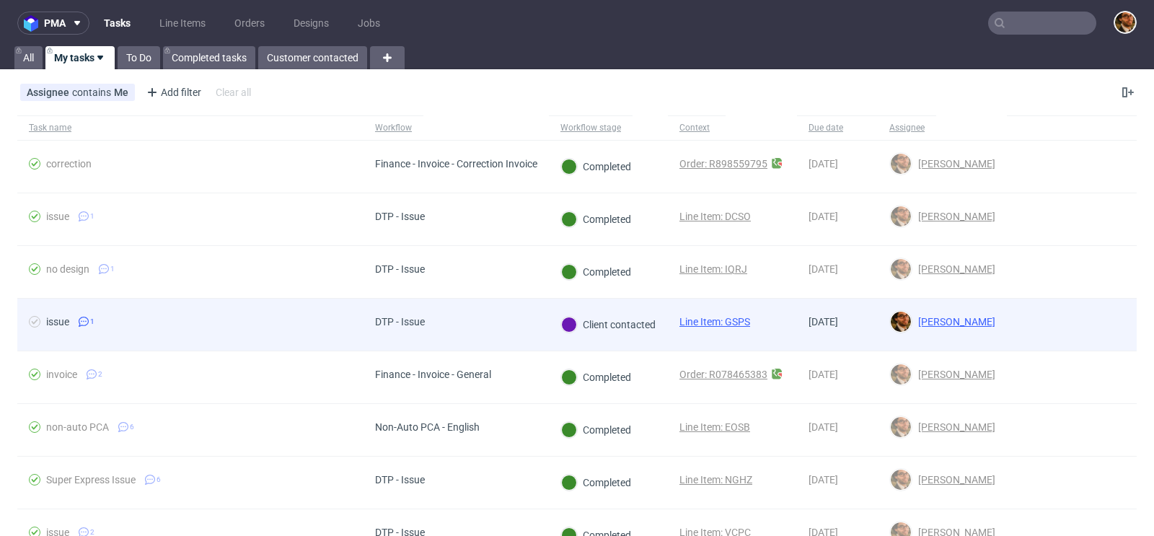
click at [1063, 336] on div at bounding box center [1072, 325] width 130 height 52
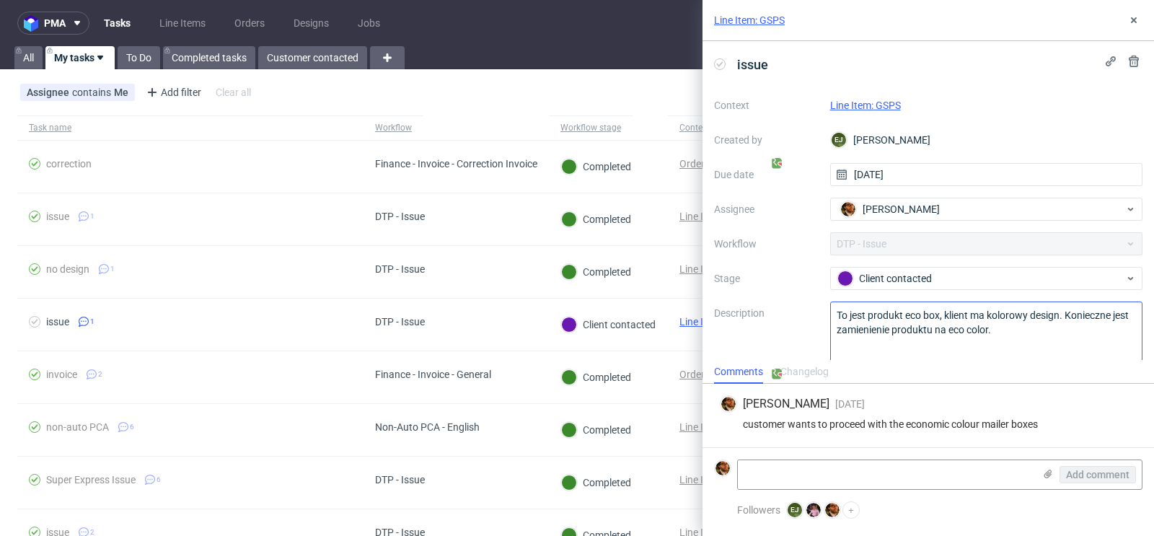
scroll to position [20, 0]
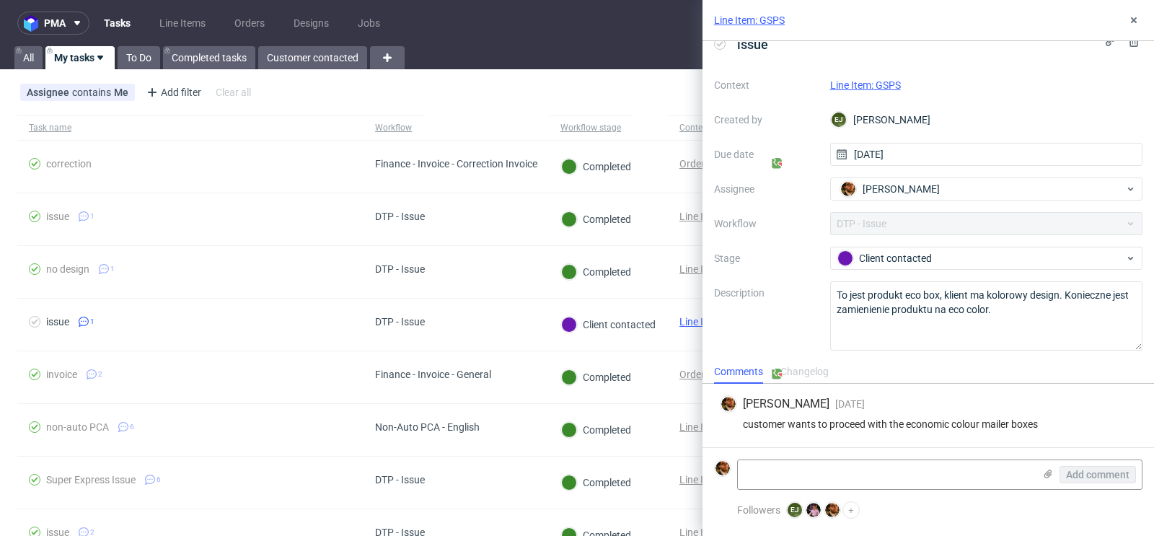
click at [870, 87] on link "Line Item: GSPS" at bounding box center [865, 85] width 71 height 12
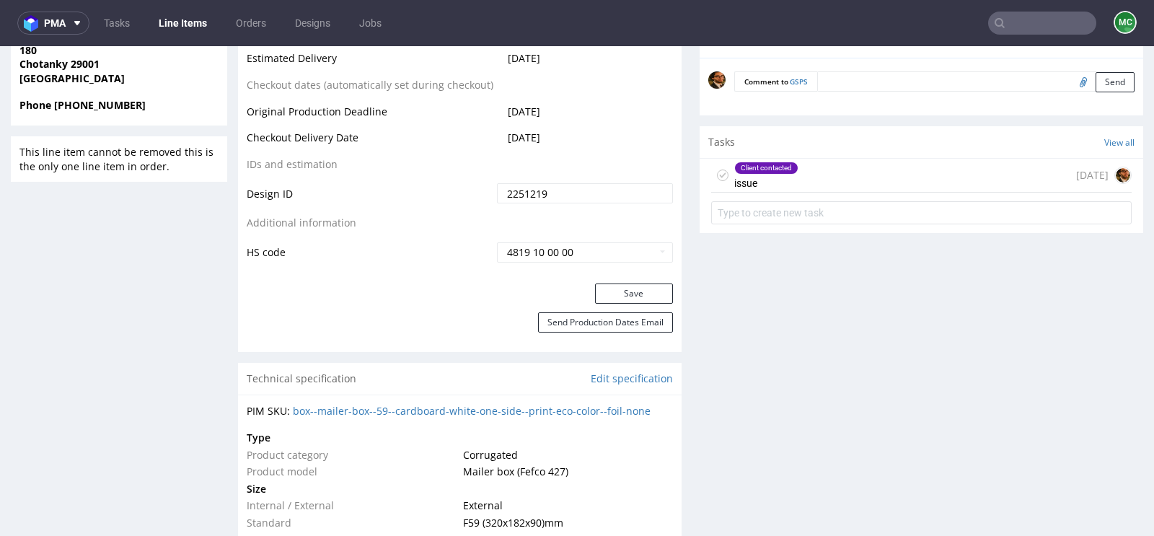
scroll to position [745, 0]
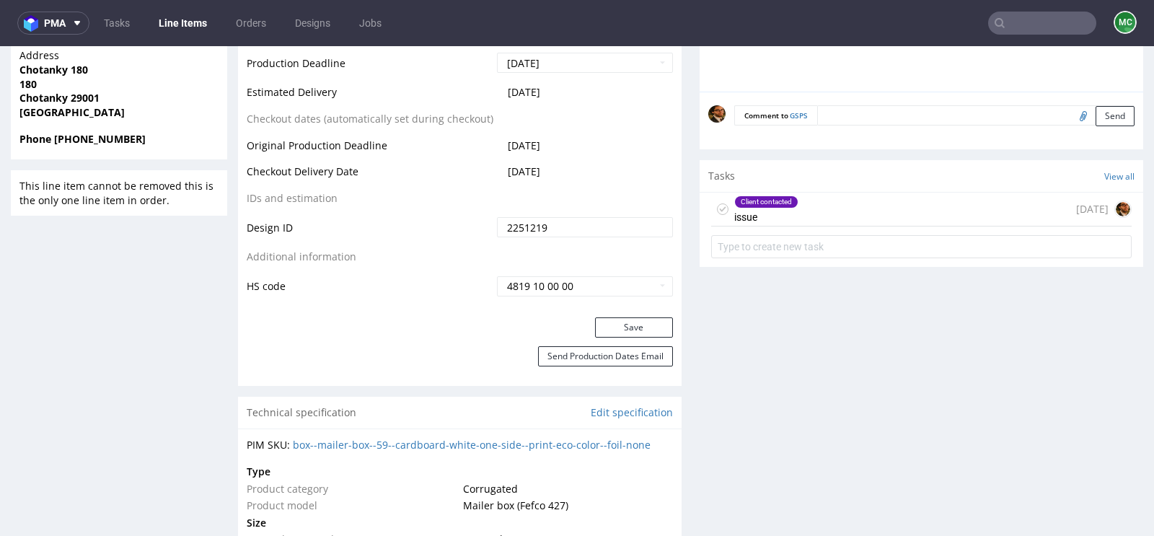
click at [820, 205] on div "Client contacted issue [DATE]" at bounding box center [921, 210] width 421 height 34
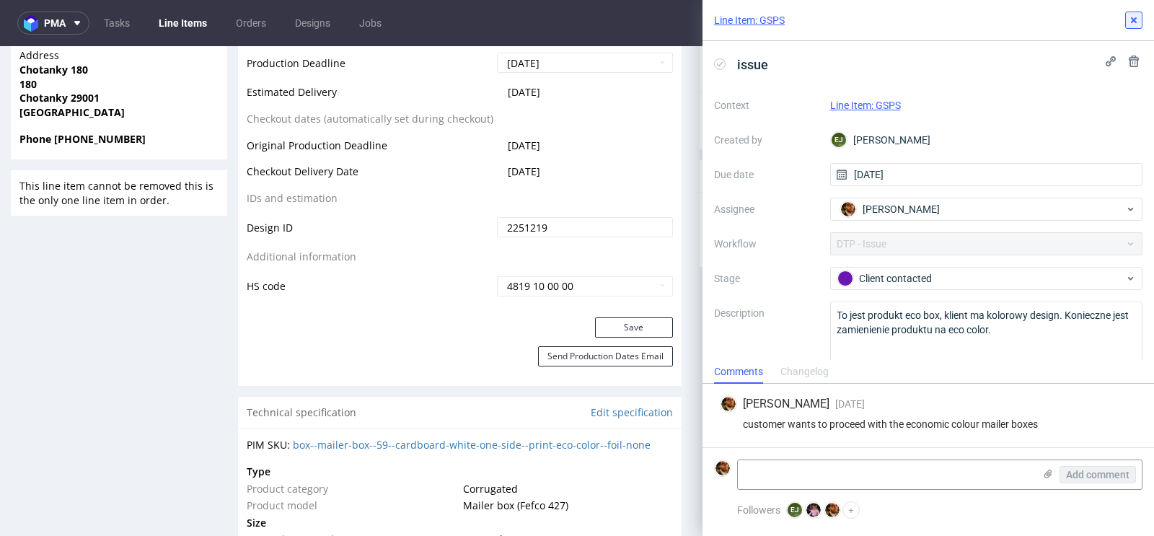
click at [1134, 25] on icon at bounding box center [1134, 20] width 12 height 12
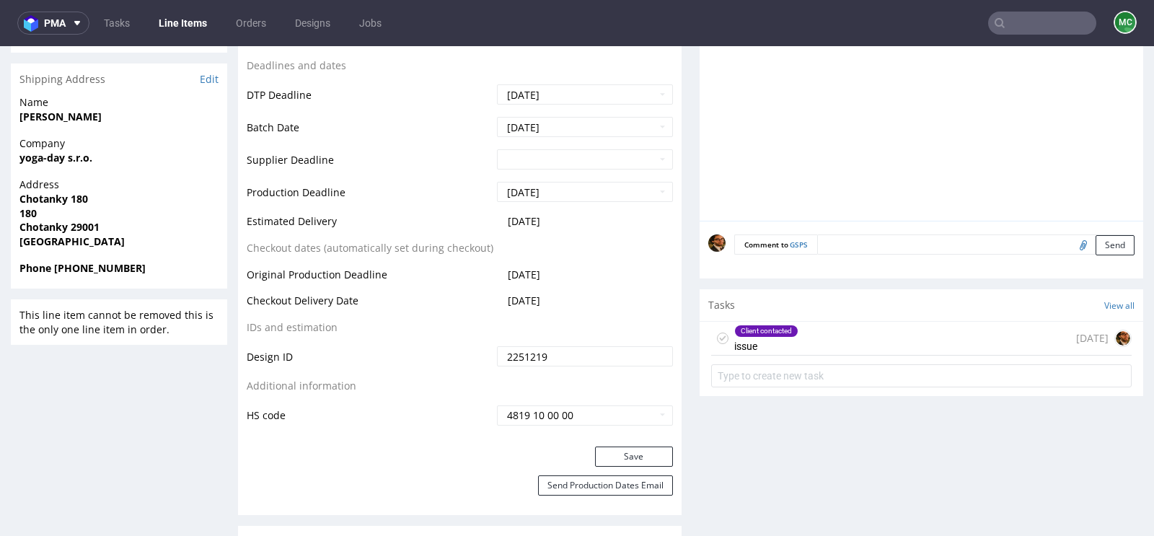
scroll to position [772, 0]
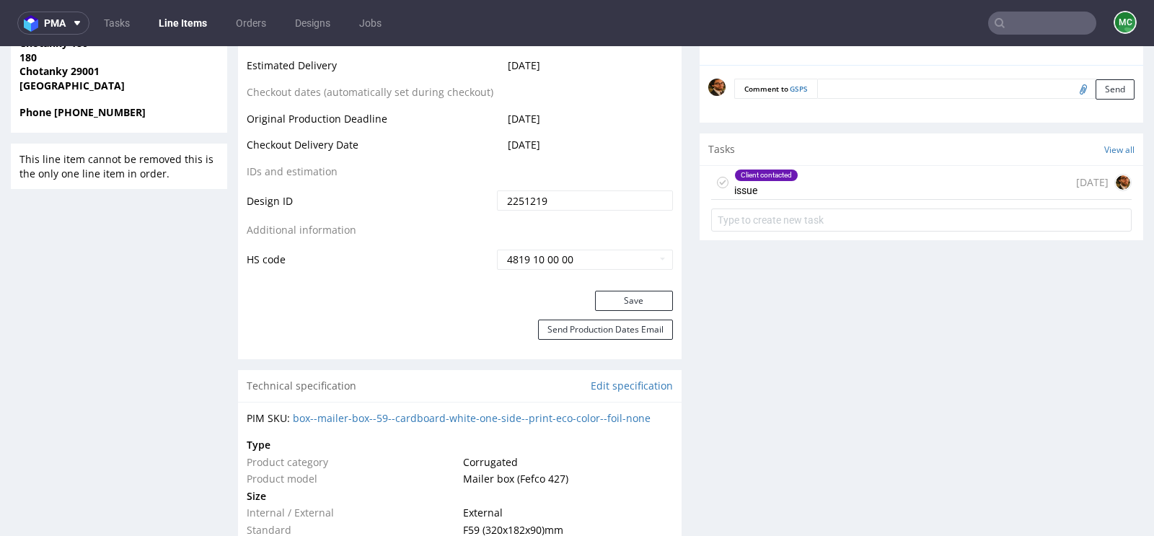
click at [830, 177] on div "Client contacted issue [DATE]" at bounding box center [921, 183] width 421 height 34
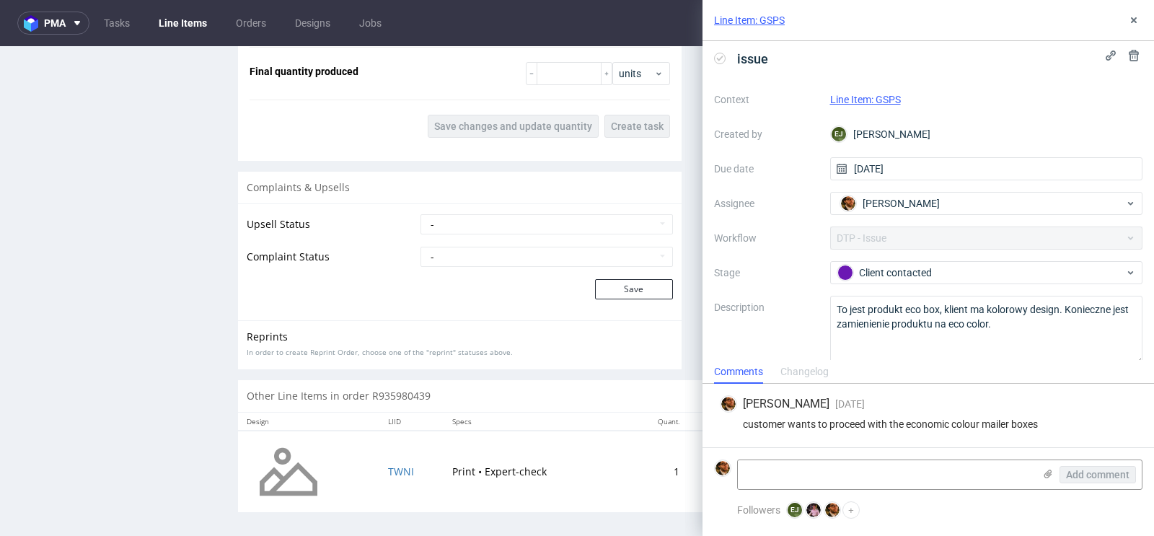
scroll to position [4, 0]
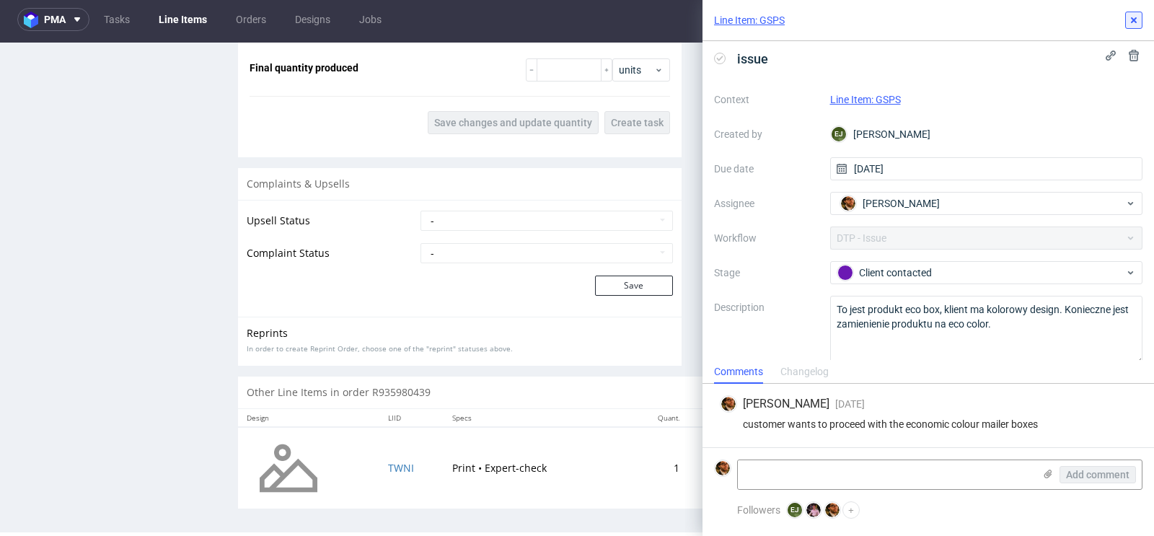
click at [1139, 17] on icon at bounding box center [1134, 20] width 12 height 12
